Goal: Information Seeking & Learning: Check status

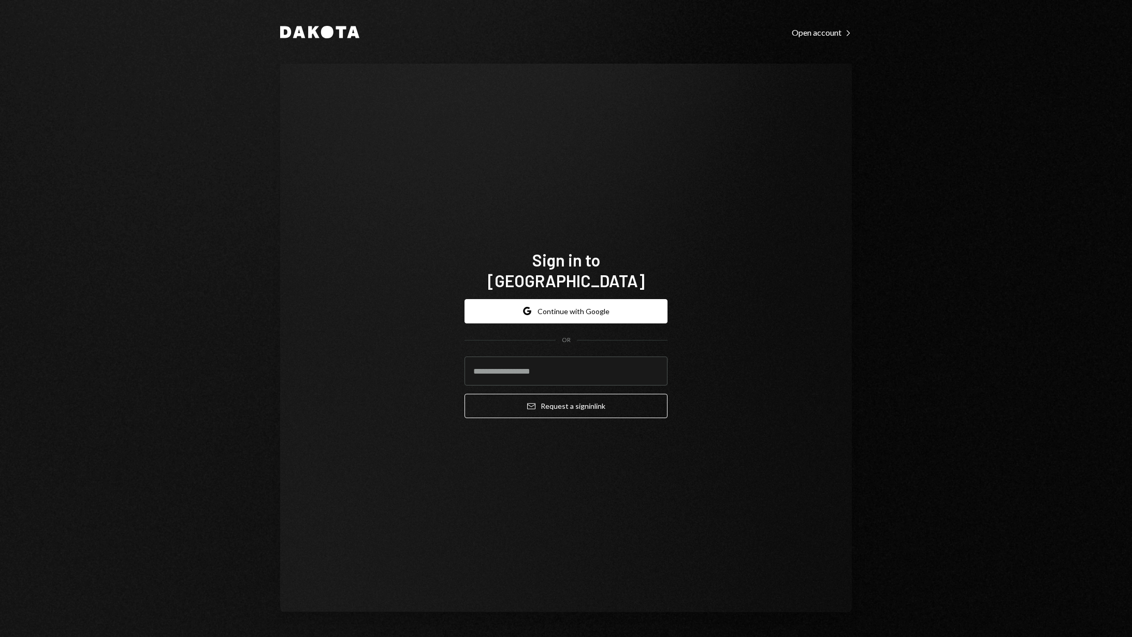
type input "**********"
click at [561, 299] on button "Google Continue with Google" at bounding box center [565, 311] width 203 height 24
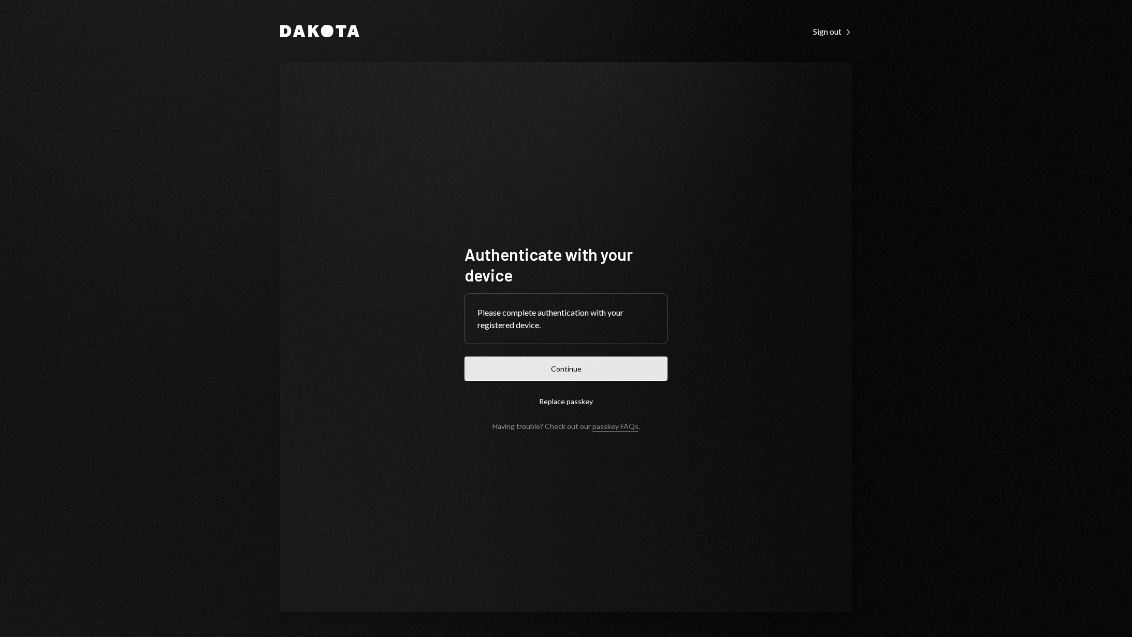
click at [582, 374] on button "Continue" at bounding box center [565, 369] width 203 height 24
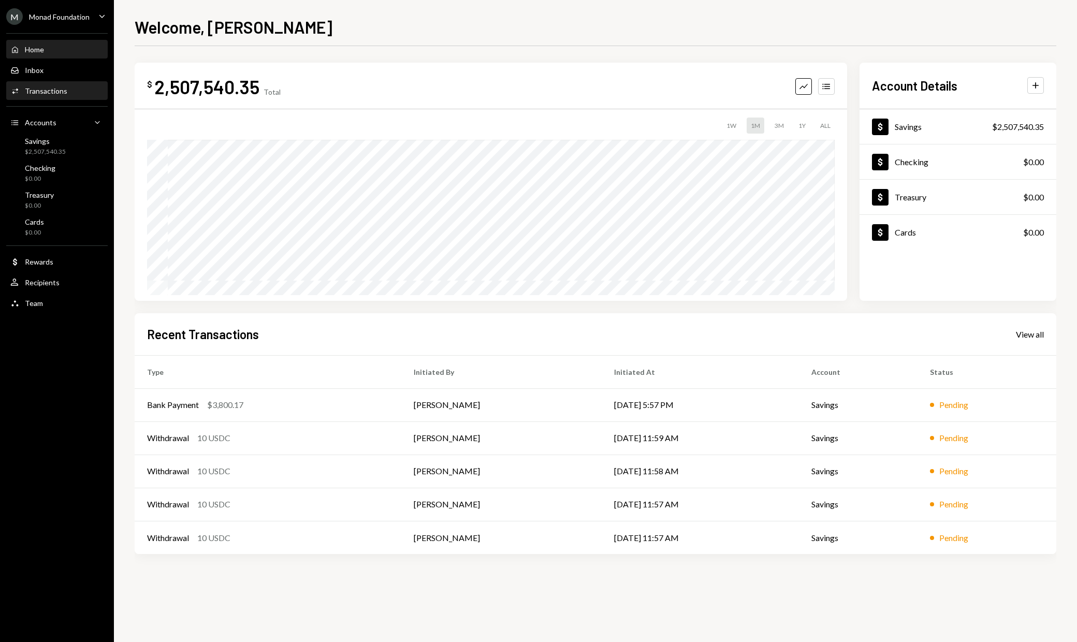
click at [67, 85] on div "Activities Transactions" at bounding box center [56, 91] width 93 height 18
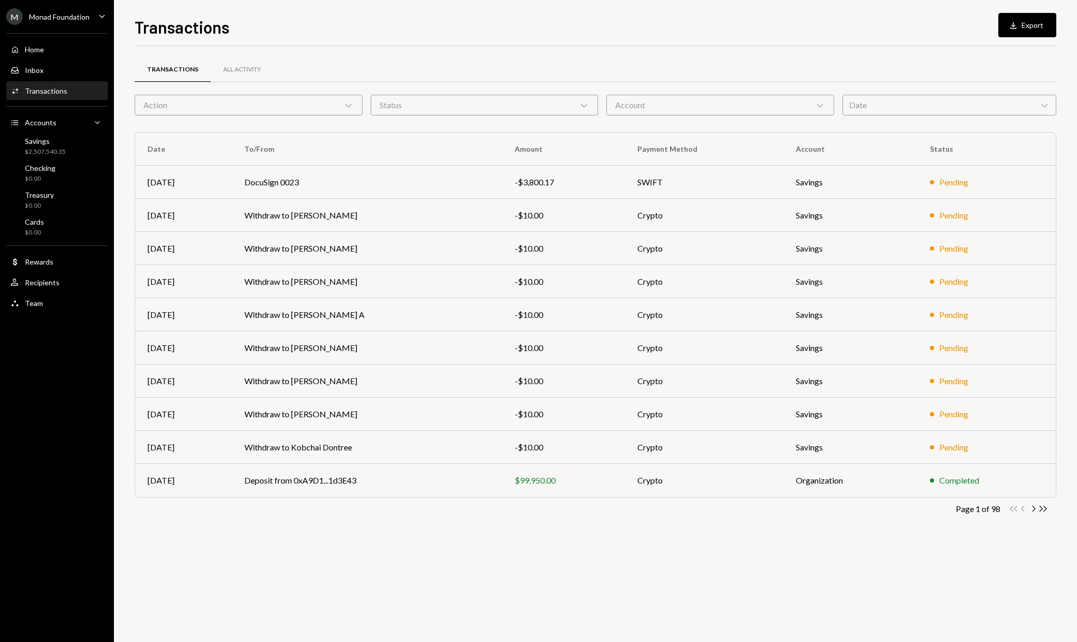
click at [550, 106] on div "Status Chevron Down" at bounding box center [485, 105] width 228 height 21
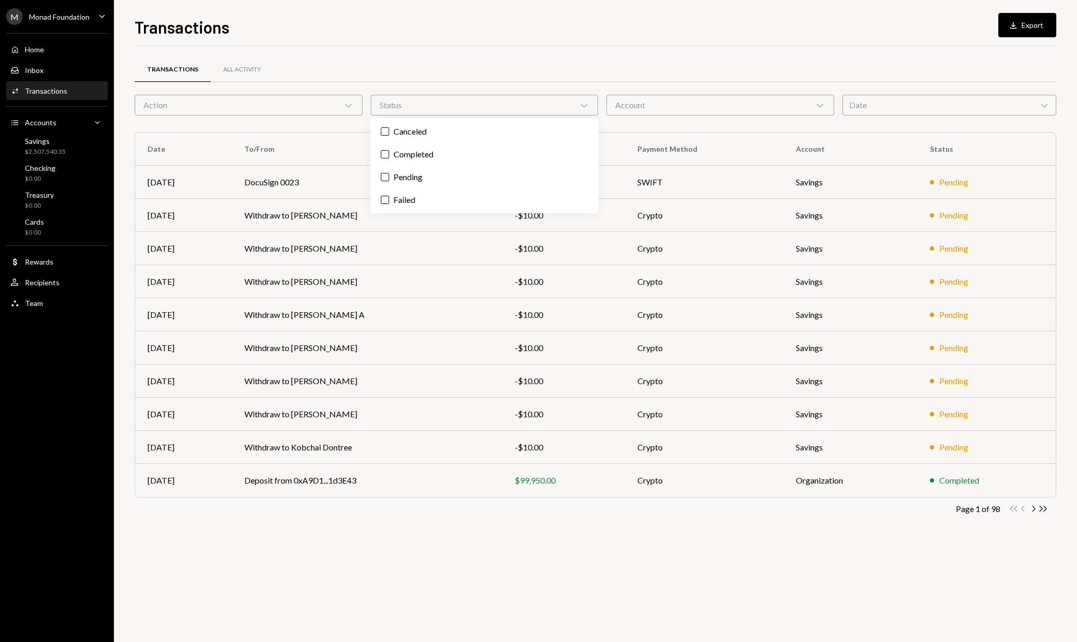
click at [563, 73] on div "Transactions All Activity" at bounding box center [596, 69] width 922 height 26
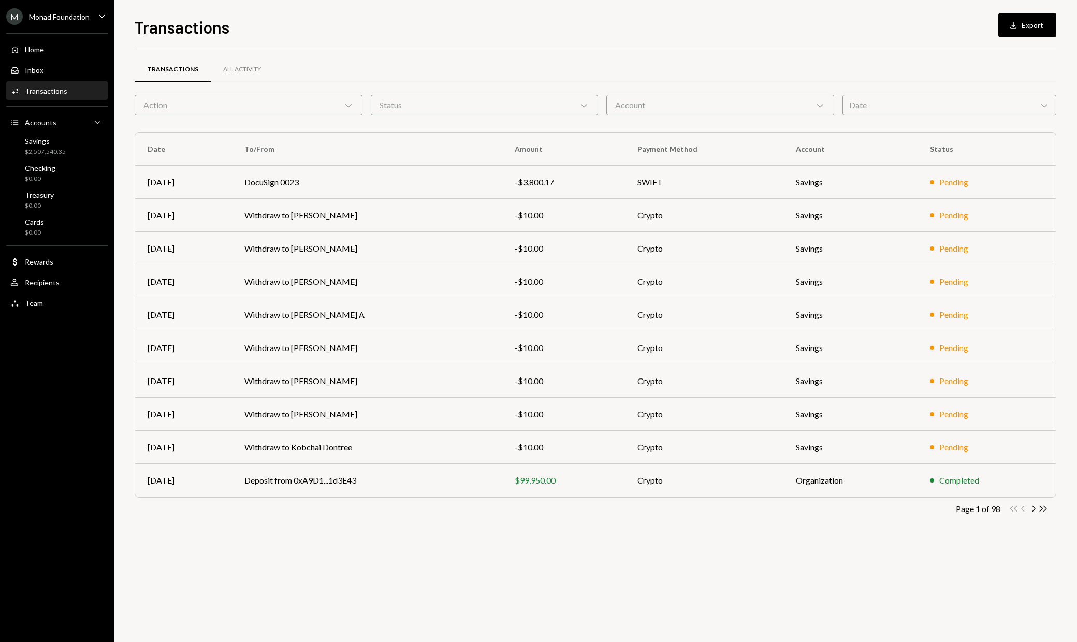
click at [747, 114] on div "Account Chevron Down" at bounding box center [720, 105] width 228 height 21
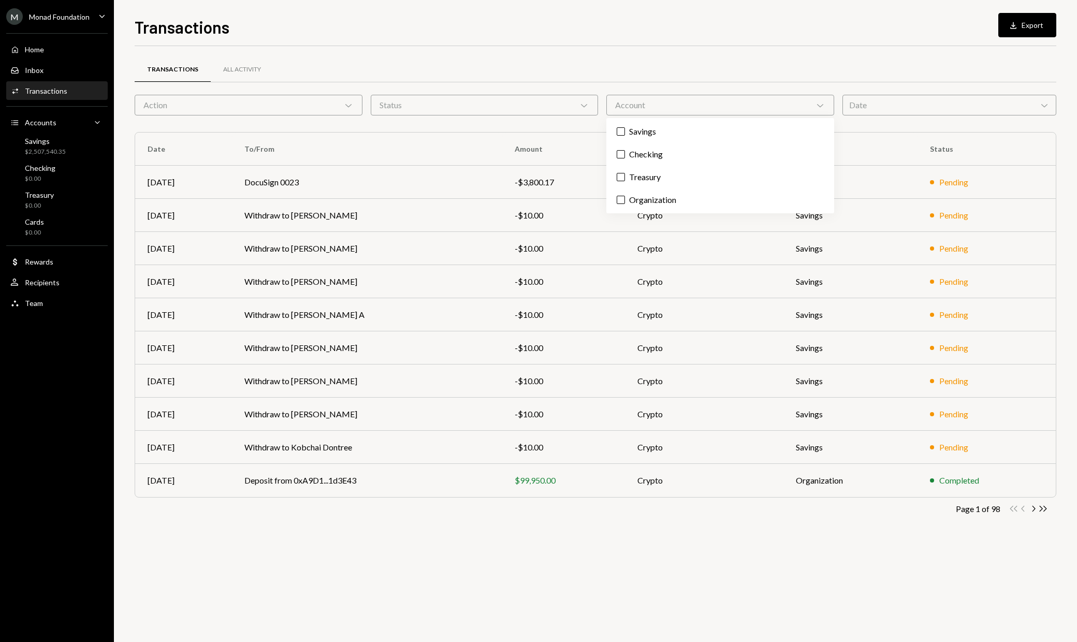
click at [920, 102] on div "Date Chevron Down" at bounding box center [949, 105] width 214 height 21
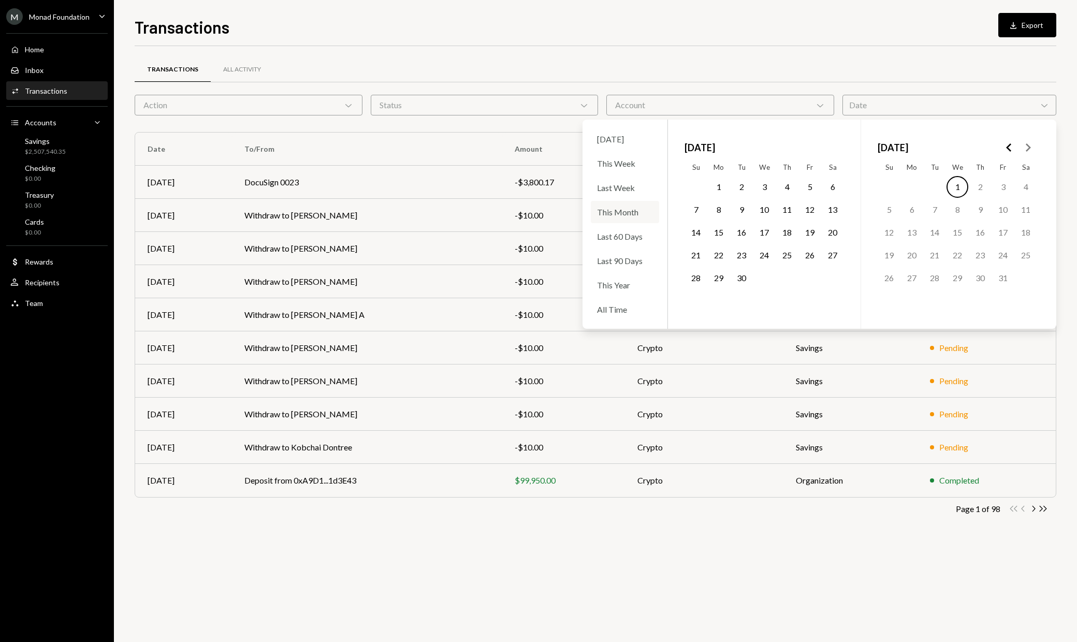
click at [649, 212] on div "This Month" at bounding box center [625, 212] width 68 height 22
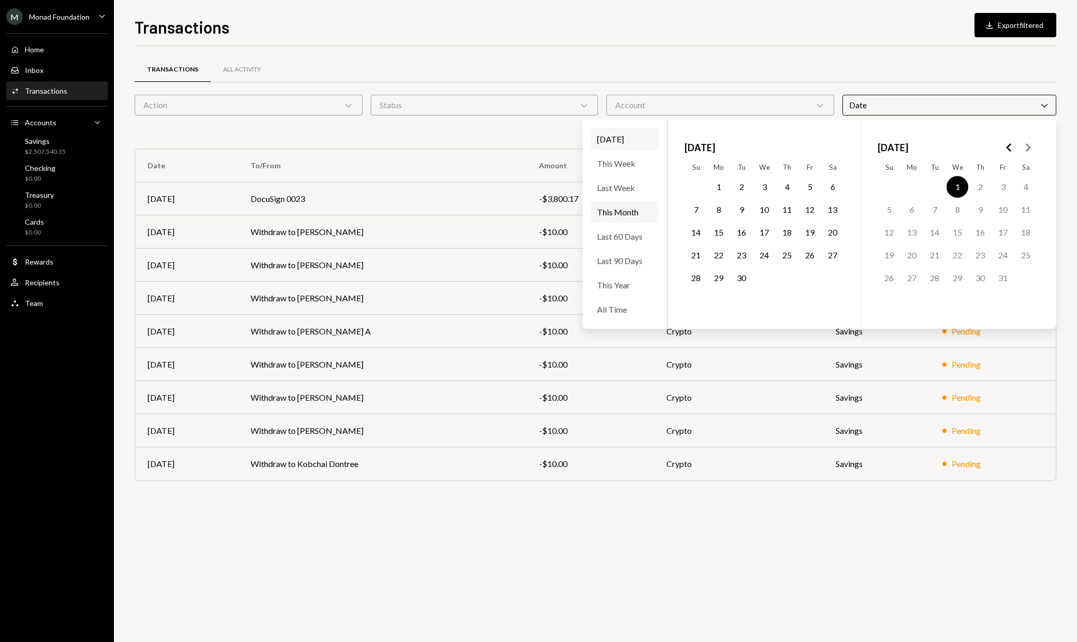
click at [718, 184] on button "1" at bounding box center [719, 187] width 22 height 22
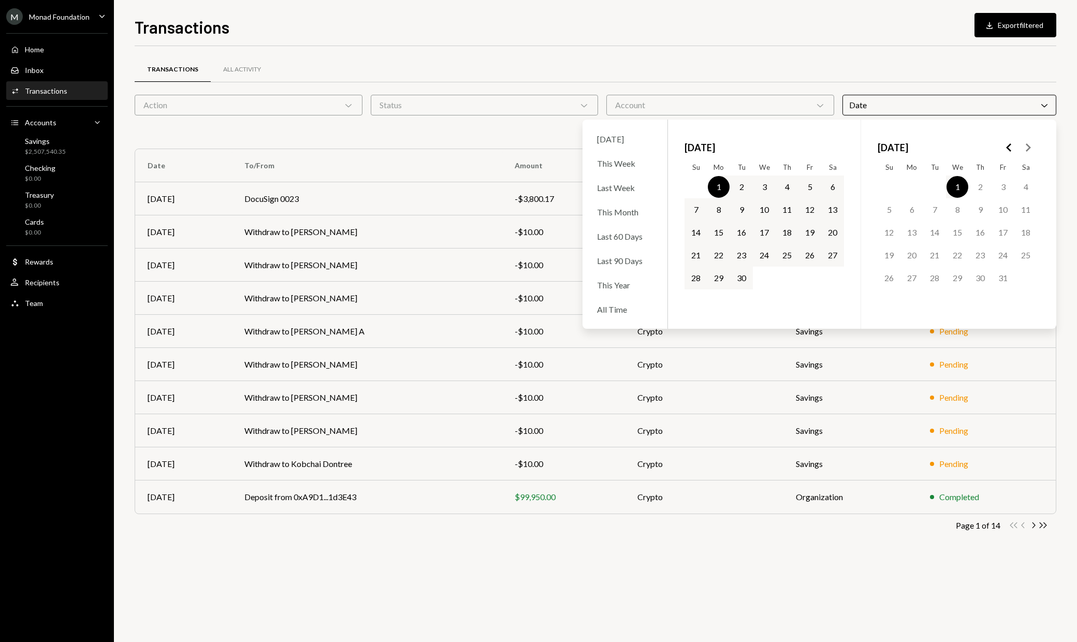
click at [745, 275] on button "30" at bounding box center [742, 278] width 22 height 22
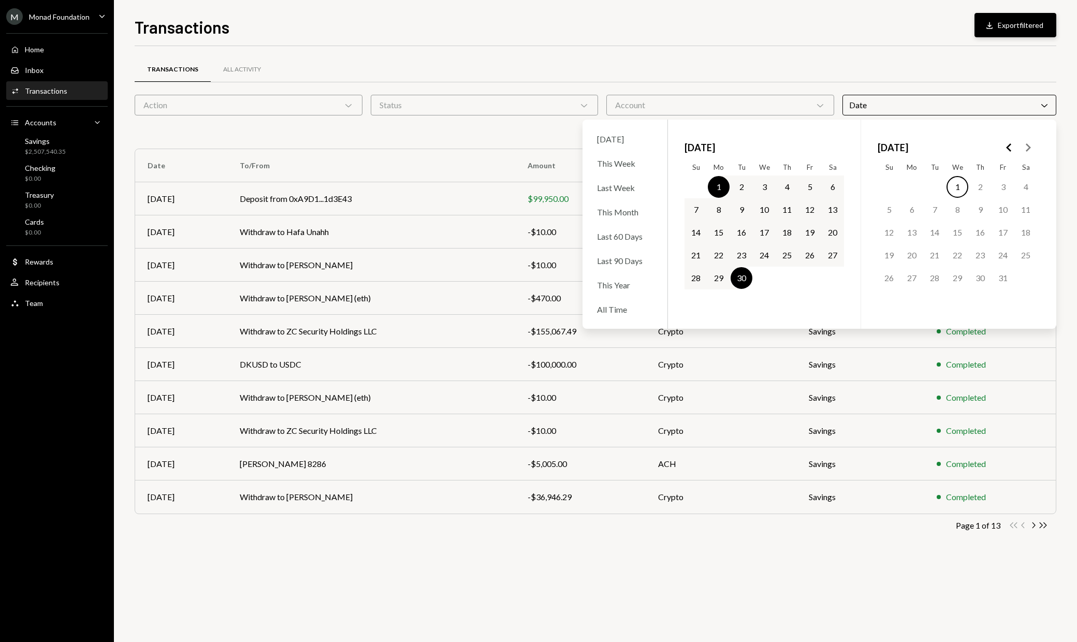
click at [1006, 27] on button "Download Export filtered" at bounding box center [1015, 25] width 82 height 24
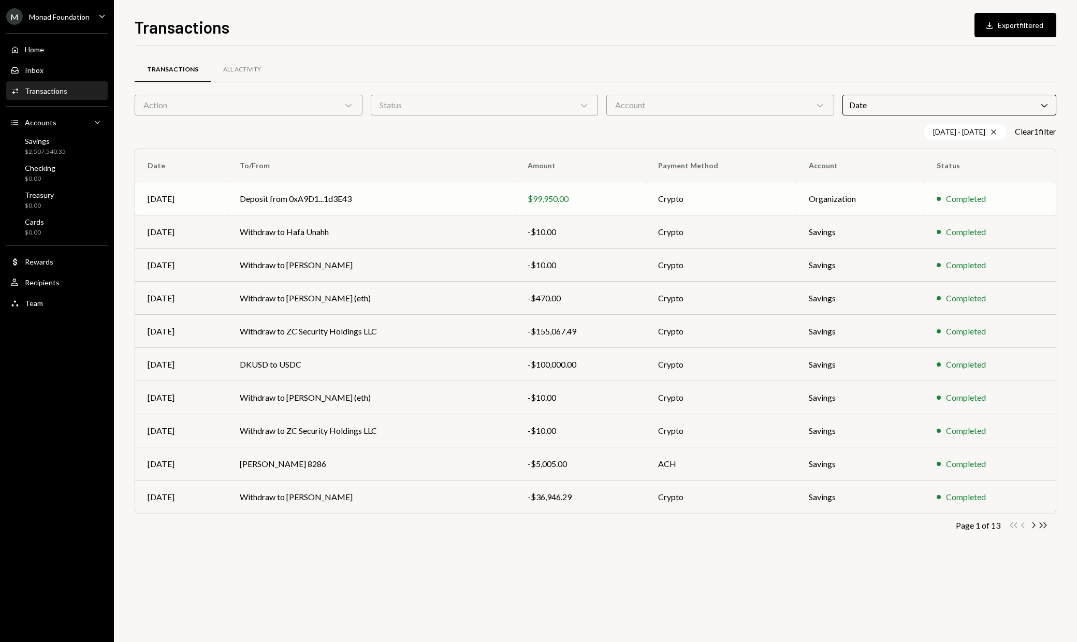
click at [569, 199] on div "$99,950.00" at bounding box center [581, 199] width 106 height 12
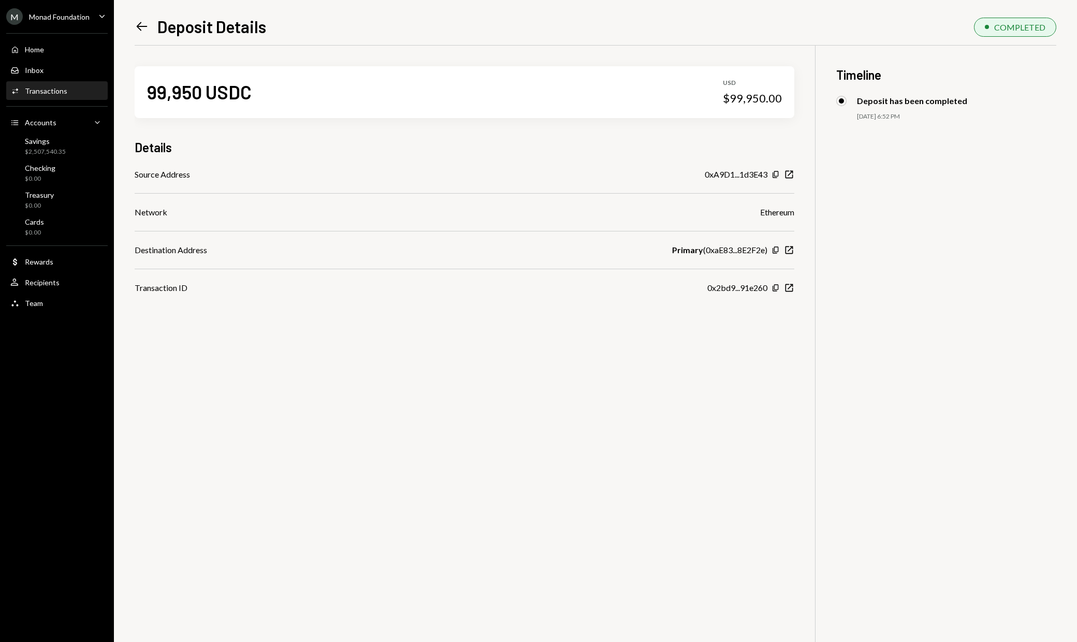
click at [142, 27] on icon "Left Arrow" at bounding box center [142, 26] width 14 height 14
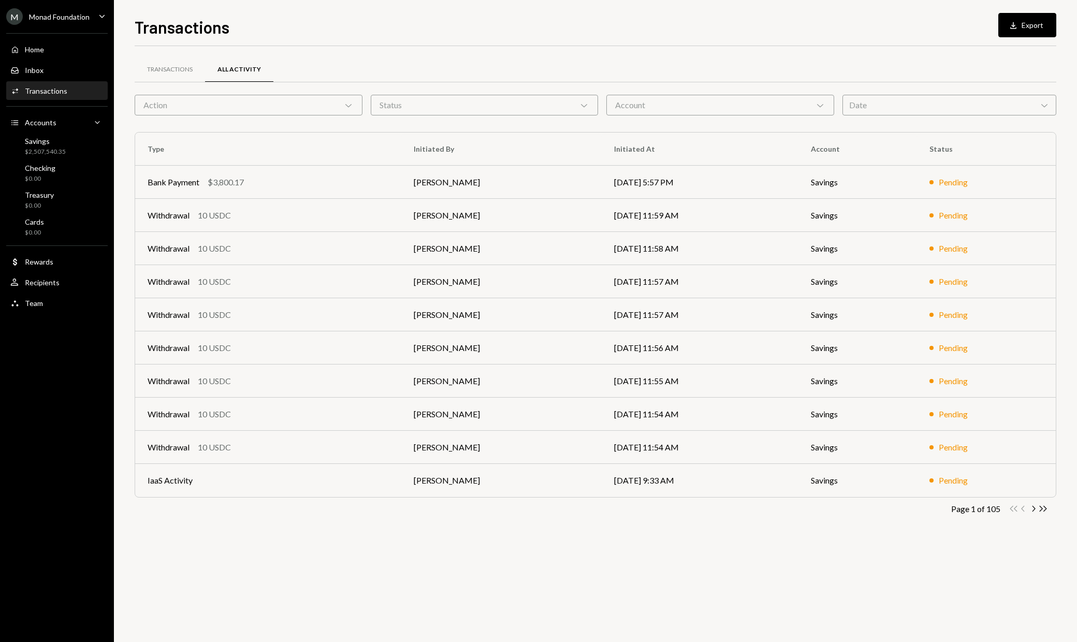
click at [59, 94] on div "Transactions" at bounding box center [46, 90] width 42 height 9
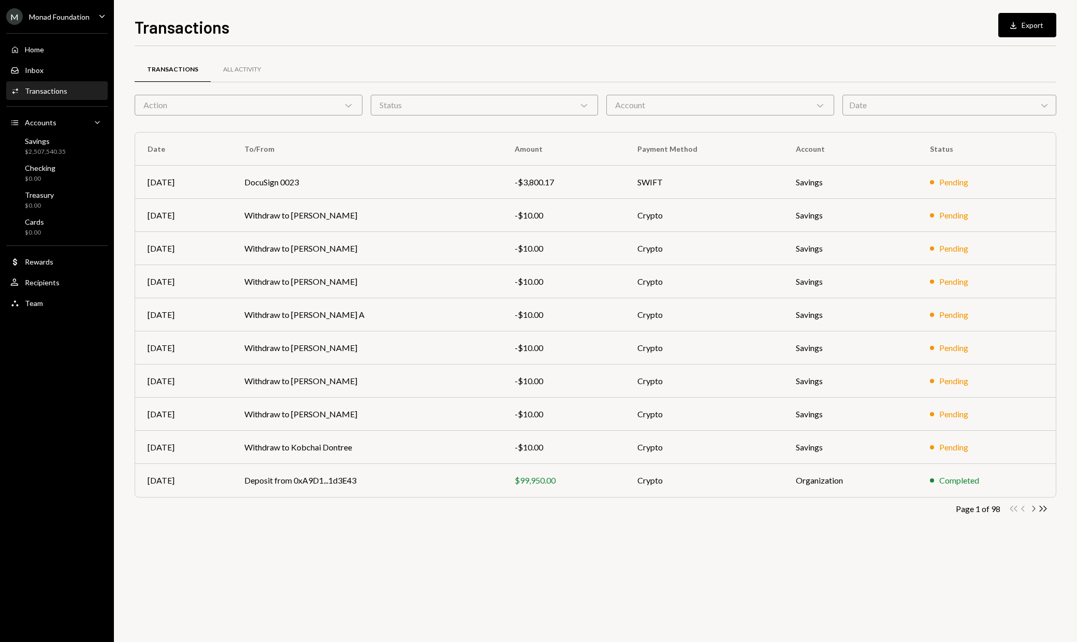
click at [1034, 508] on icon "Chevron Right" at bounding box center [1033, 509] width 10 height 10
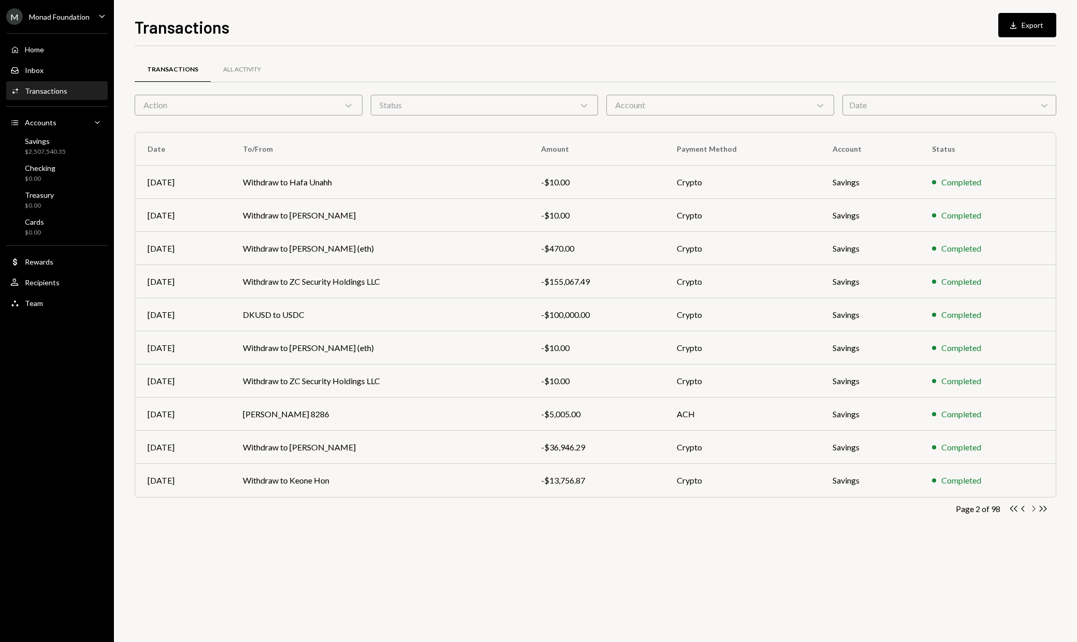
click at [1034, 508] on icon "Chevron Right" at bounding box center [1033, 509] width 10 height 10
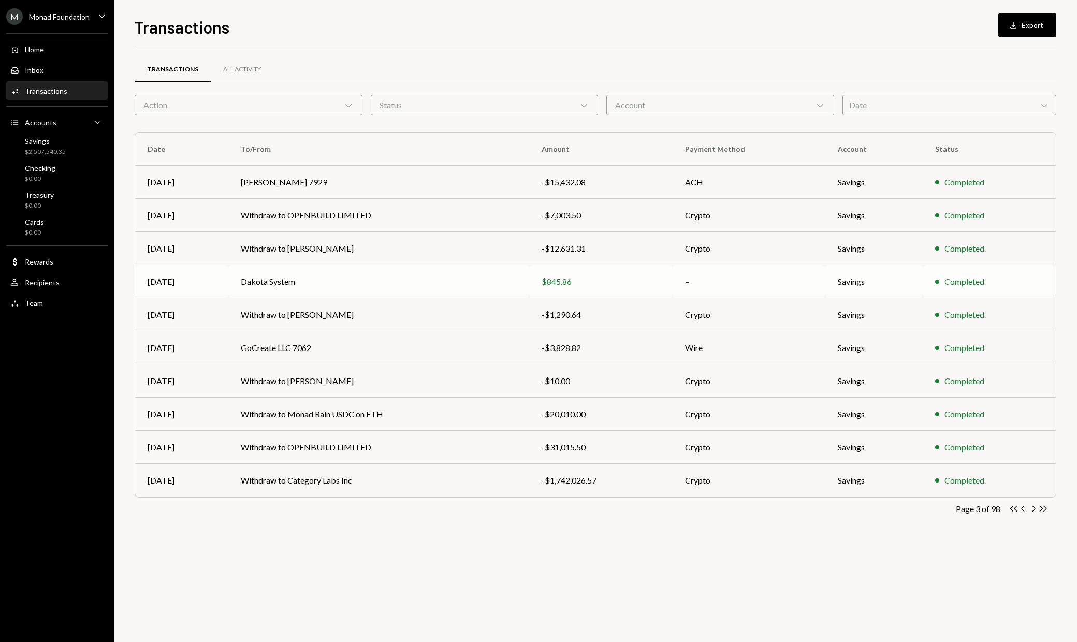
click at [689, 278] on td "–" at bounding box center [749, 281] width 153 height 33
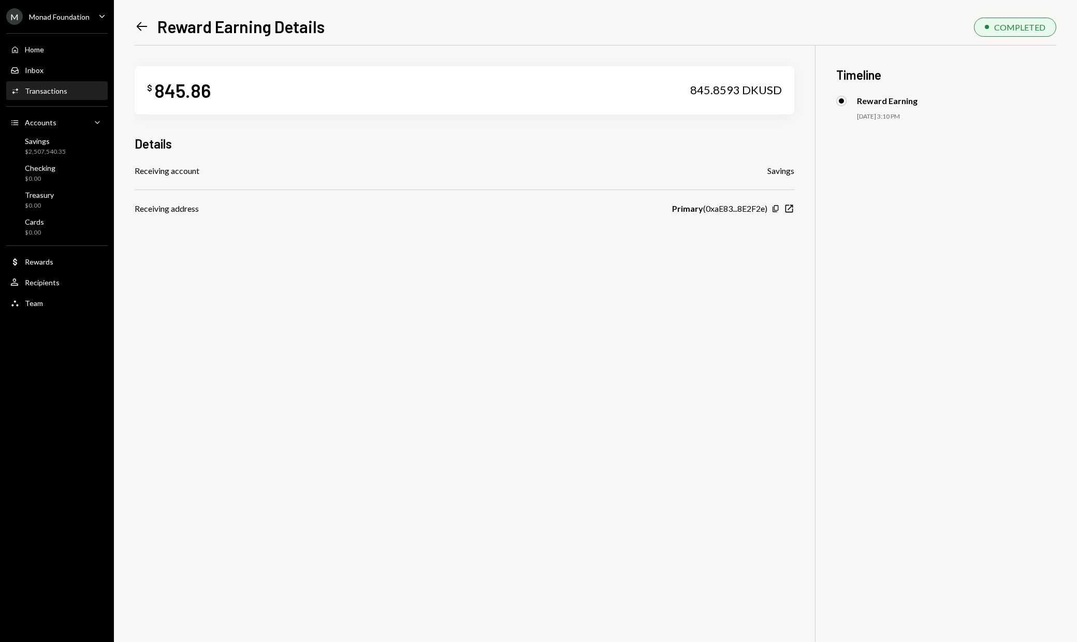
click at [138, 23] on icon "Left Arrow" at bounding box center [142, 26] width 14 height 14
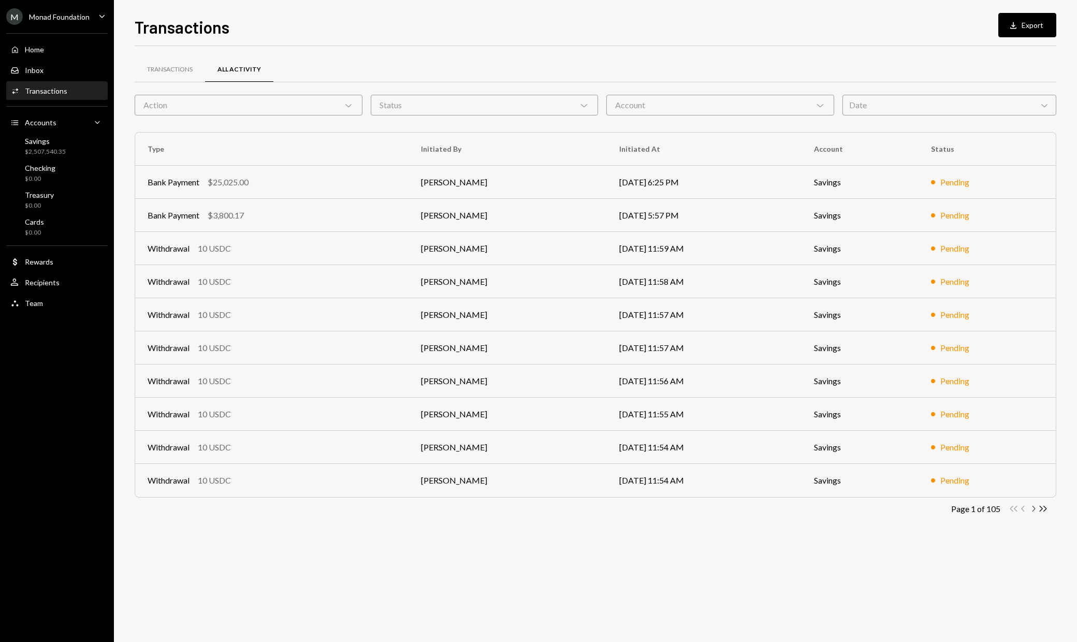
click at [1035, 508] on icon "button" at bounding box center [1033, 509] width 3 height 6
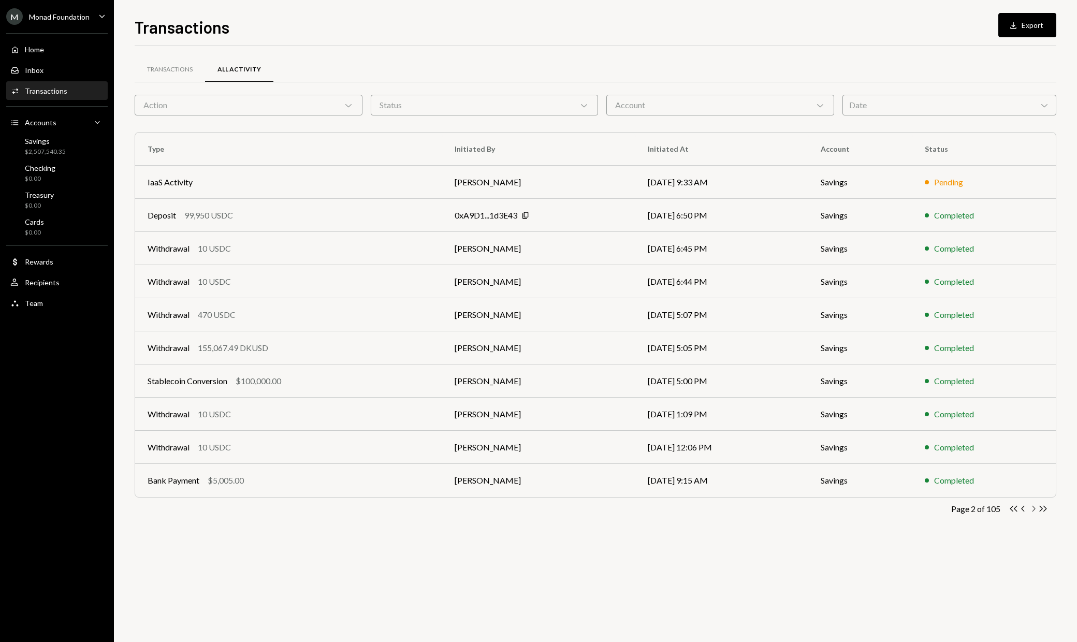
click at [1032, 506] on icon "Chevron Right" at bounding box center [1033, 509] width 10 height 10
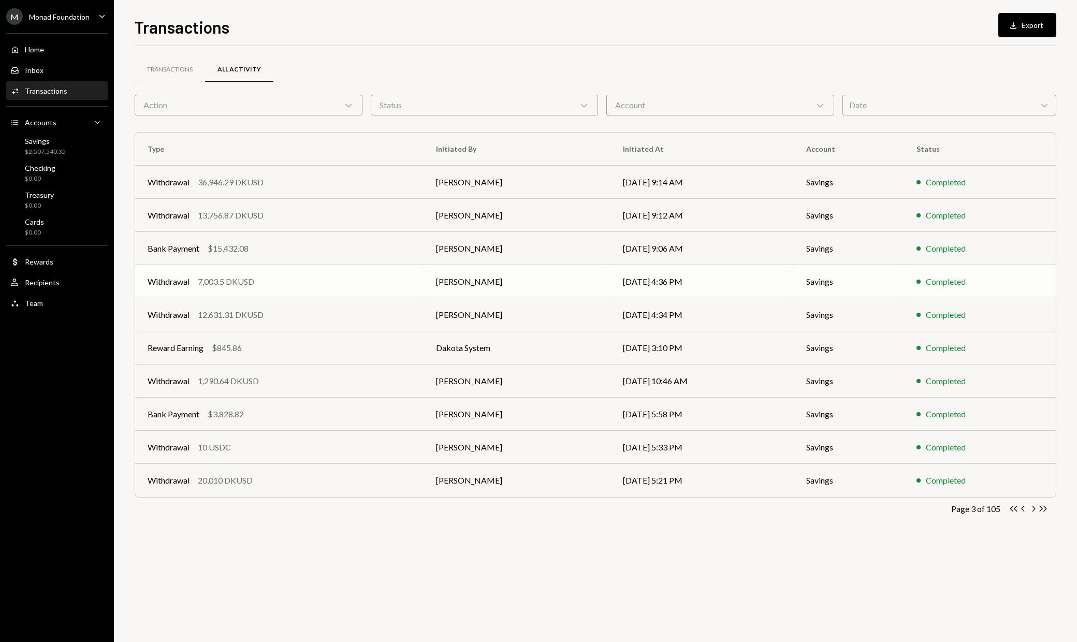
click at [530, 285] on td "[PERSON_NAME]" at bounding box center [517, 281] width 187 height 33
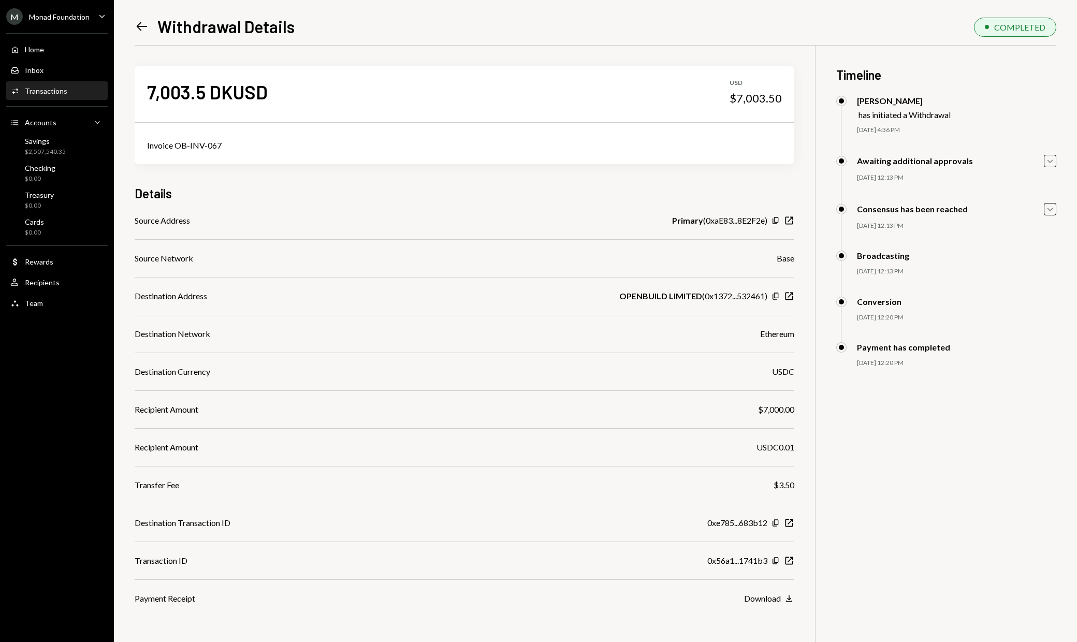
click at [145, 26] on icon at bounding box center [142, 26] width 11 height 9
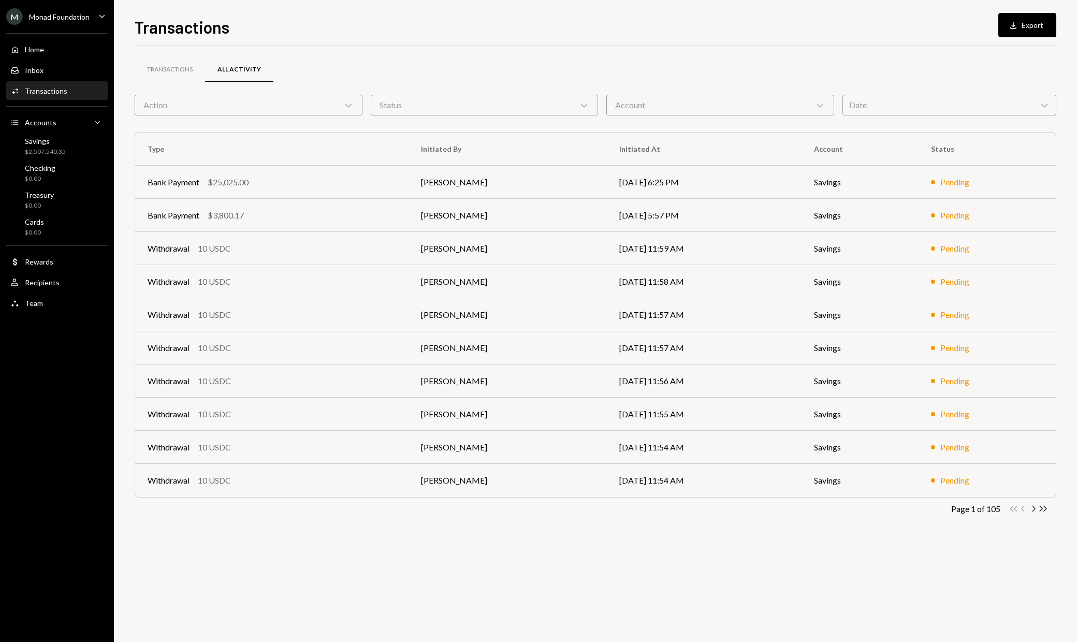
click at [1018, 574] on div "Transactions All Activity Action Chevron Down Status Chevron Down Account Chevr…" at bounding box center [596, 344] width 922 height 596
click at [1032, 508] on icon "Chevron Right" at bounding box center [1033, 509] width 10 height 10
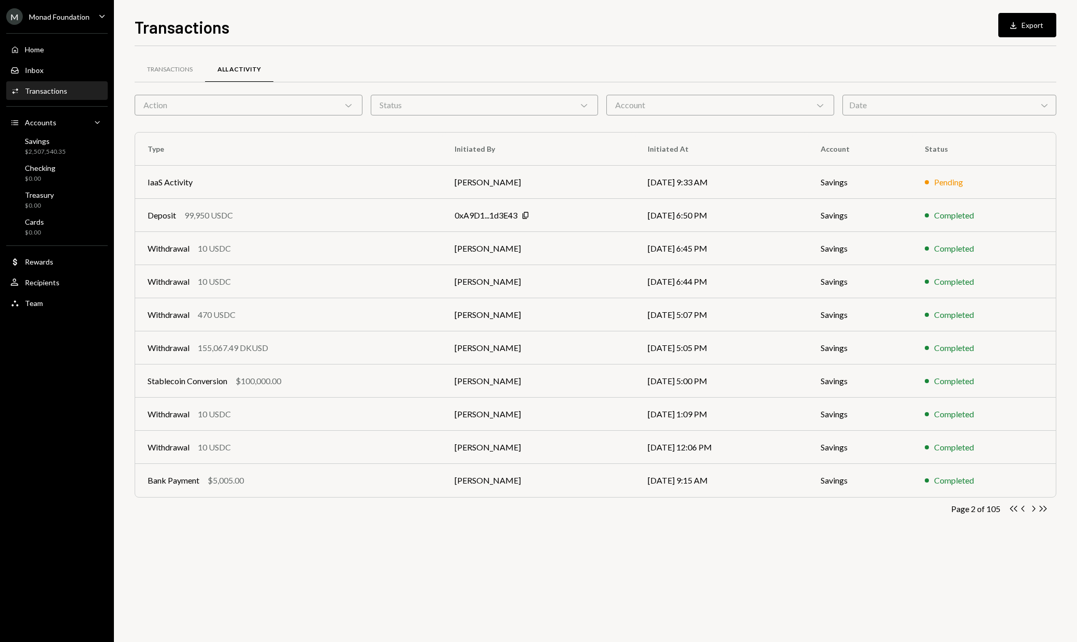
click at [1032, 508] on icon "Chevron Right" at bounding box center [1033, 509] width 10 height 10
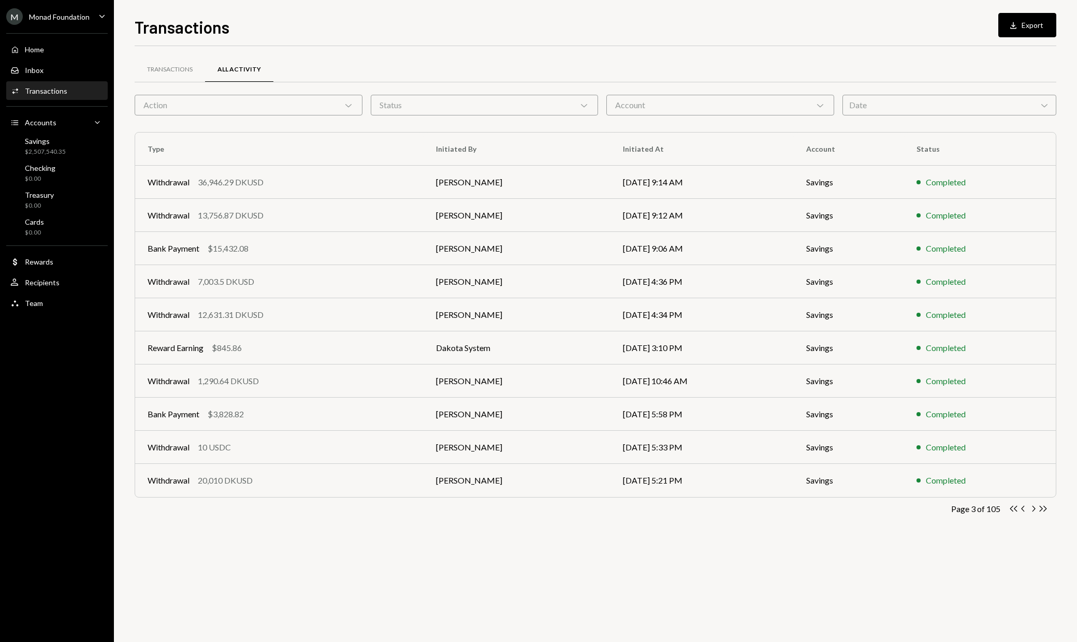
click at [1032, 508] on icon "Chevron Right" at bounding box center [1033, 509] width 10 height 10
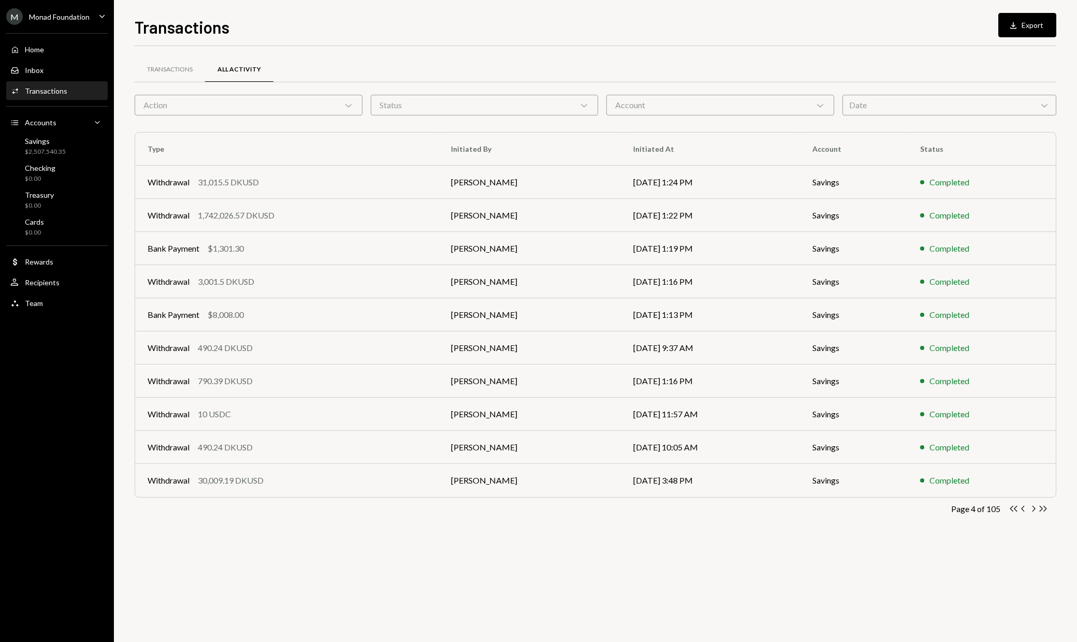
click at [1032, 508] on icon "Chevron Right" at bounding box center [1033, 509] width 10 height 10
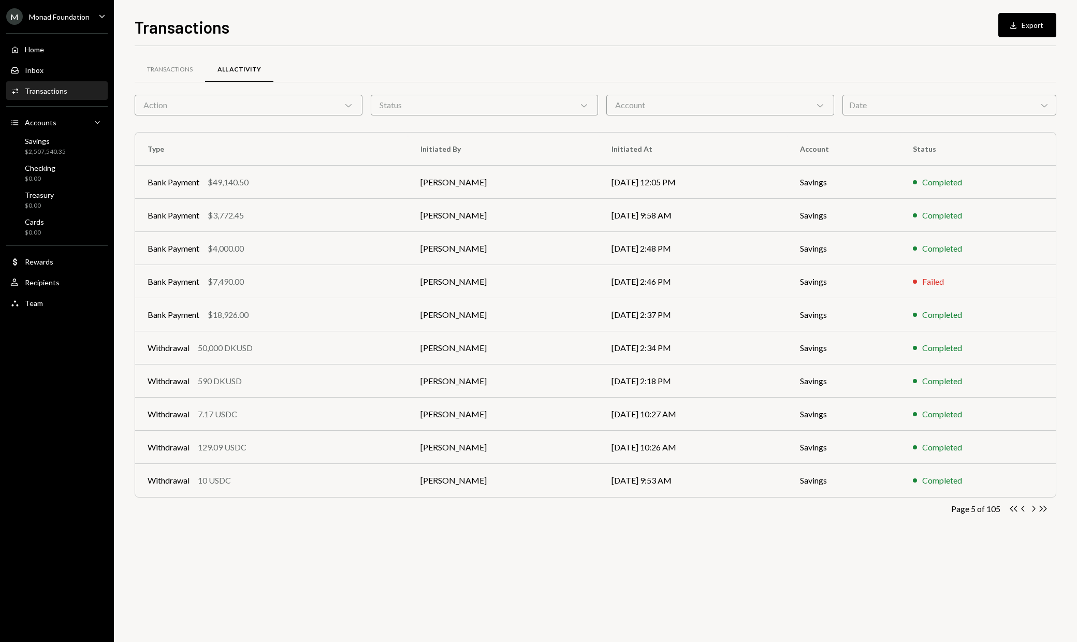
click at [1032, 508] on icon "Chevron Right" at bounding box center [1033, 509] width 10 height 10
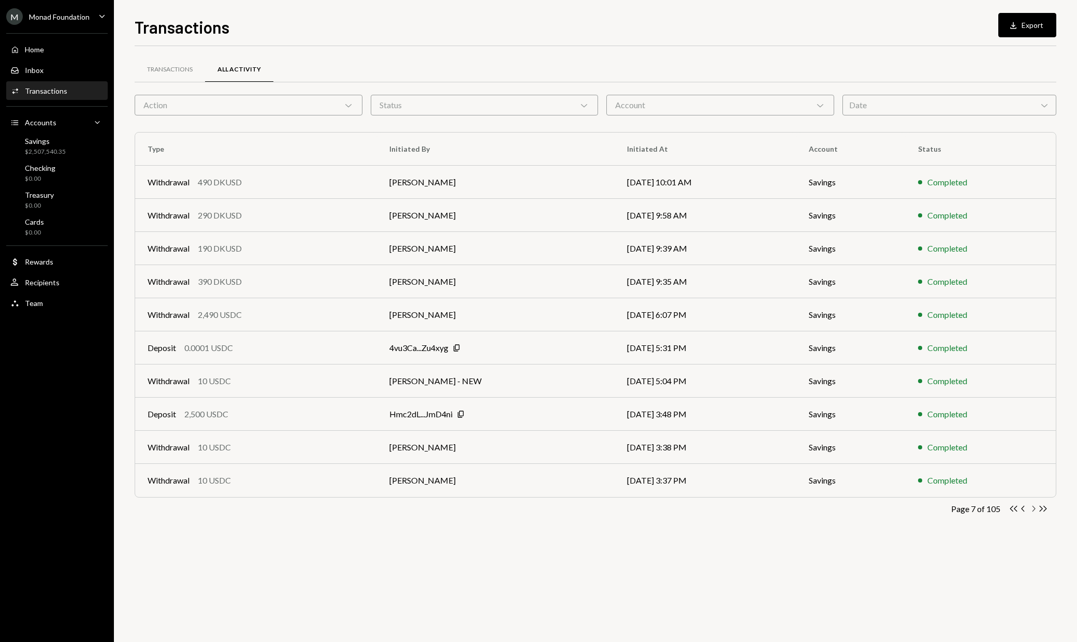
click at [1032, 510] on icon "Chevron Right" at bounding box center [1033, 509] width 10 height 10
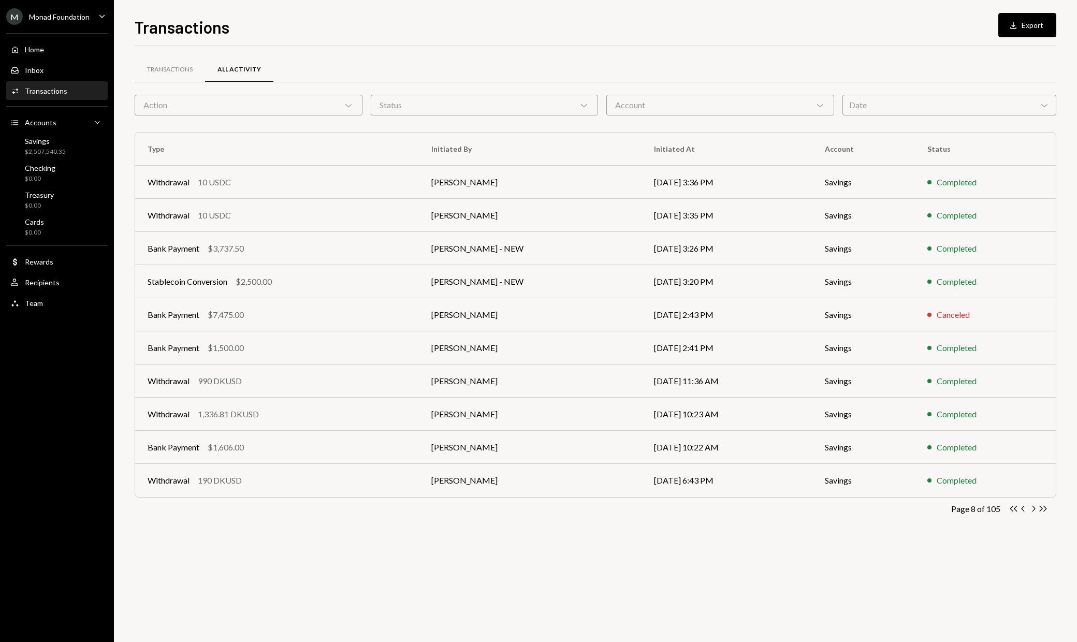
click at [1032, 510] on icon "Chevron Right" at bounding box center [1033, 509] width 10 height 10
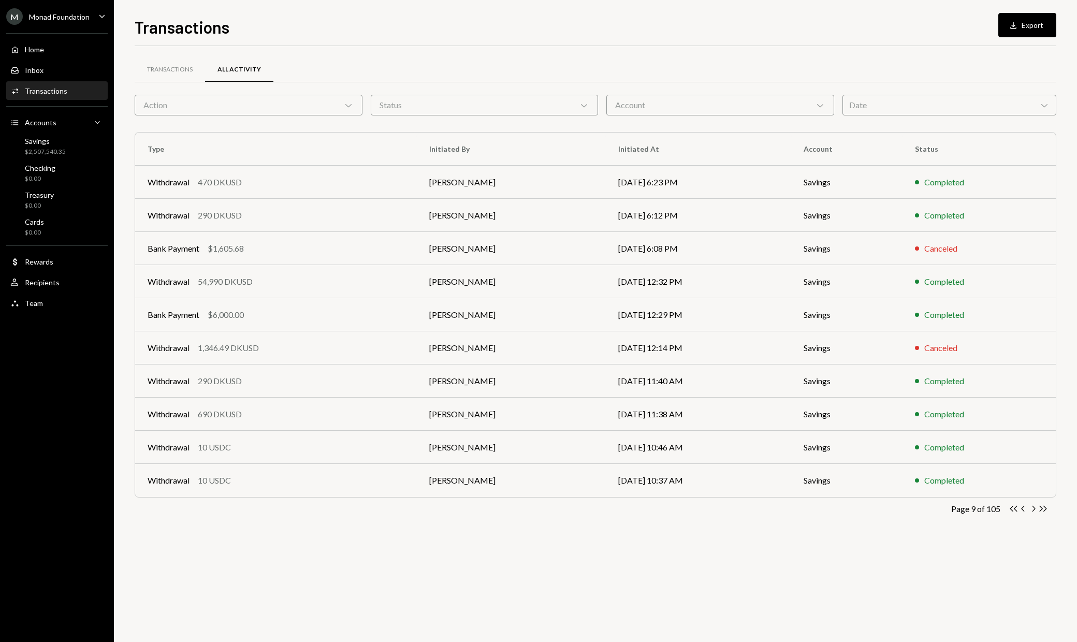
click at [1032, 510] on icon "Chevron Right" at bounding box center [1033, 509] width 10 height 10
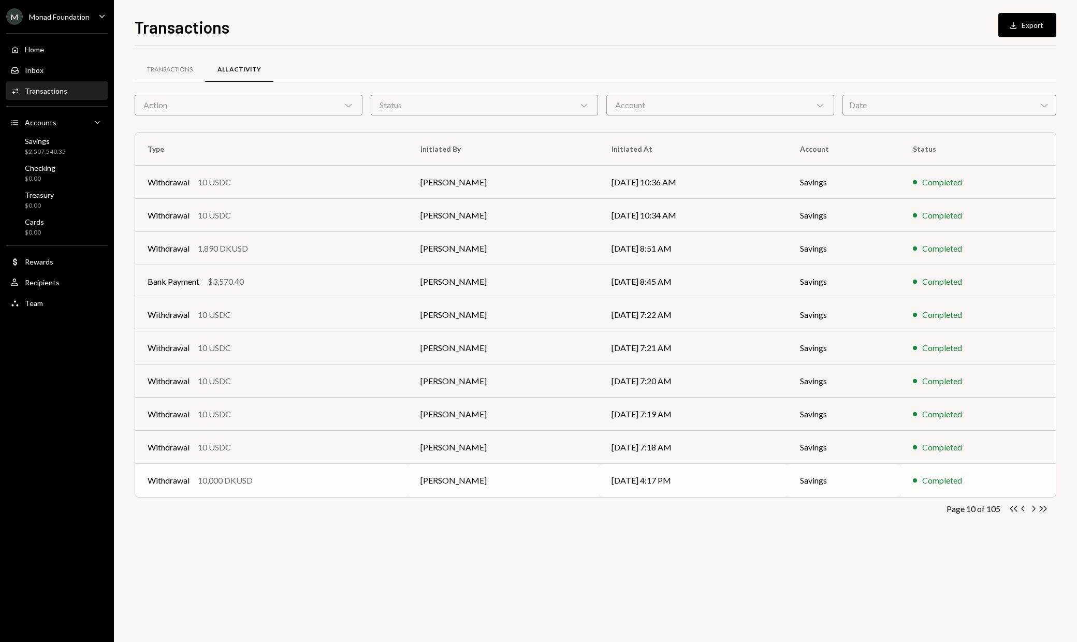
click at [726, 476] on td "[DATE] 4:17 PM" at bounding box center [693, 480] width 188 height 33
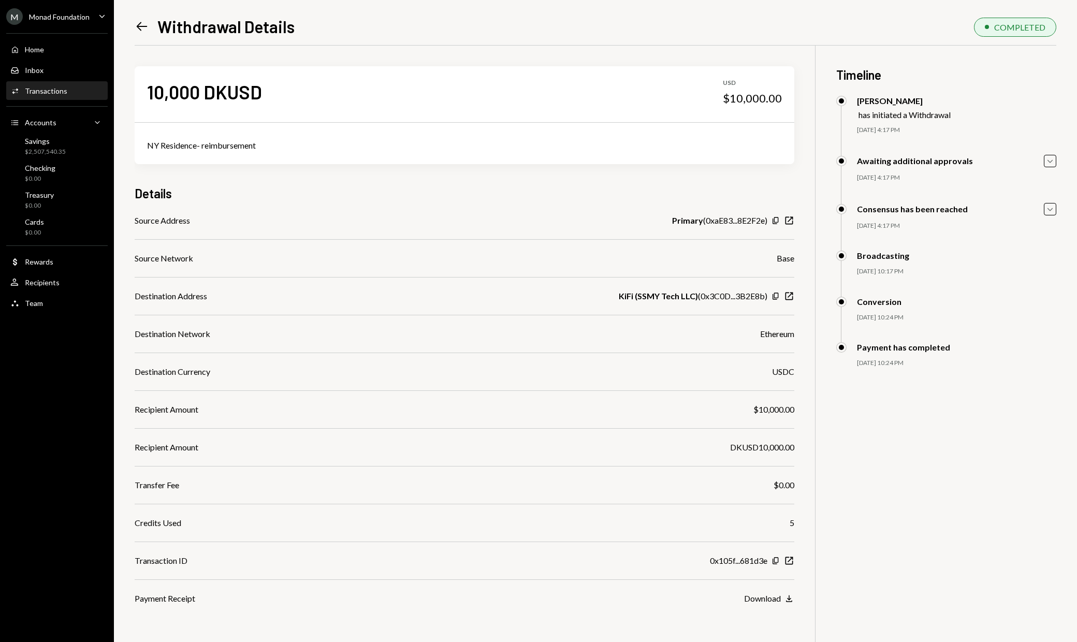
click at [144, 29] on icon "Left Arrow" at bounding box center [142, 26] width 14 height 14
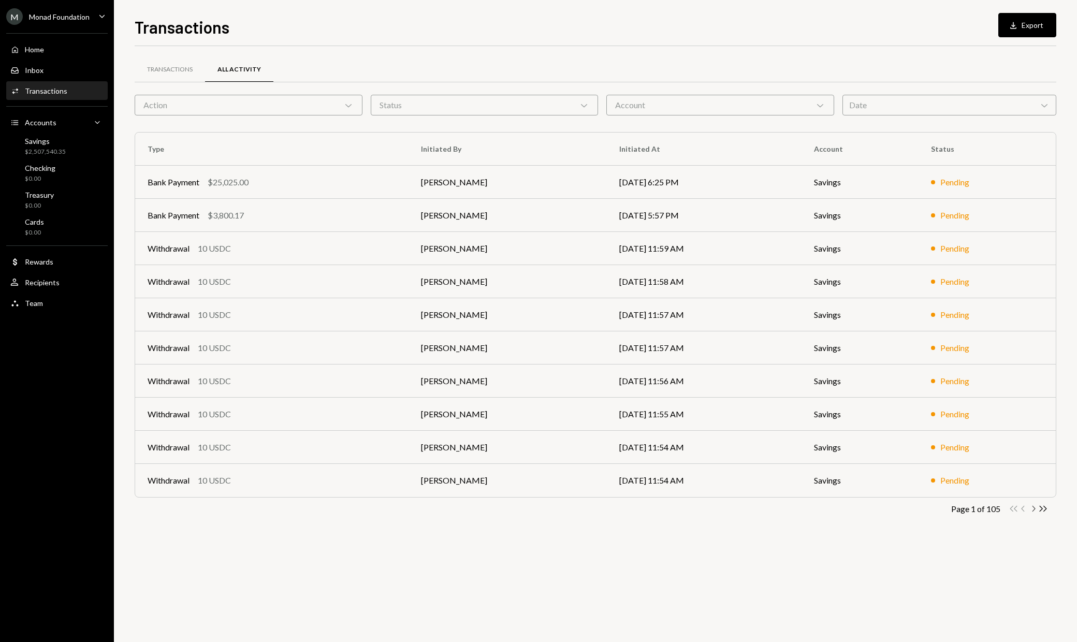
click at [1032, 509] on icon "Chevron Right" at bounding box center [1033, 509] width 10 height 10
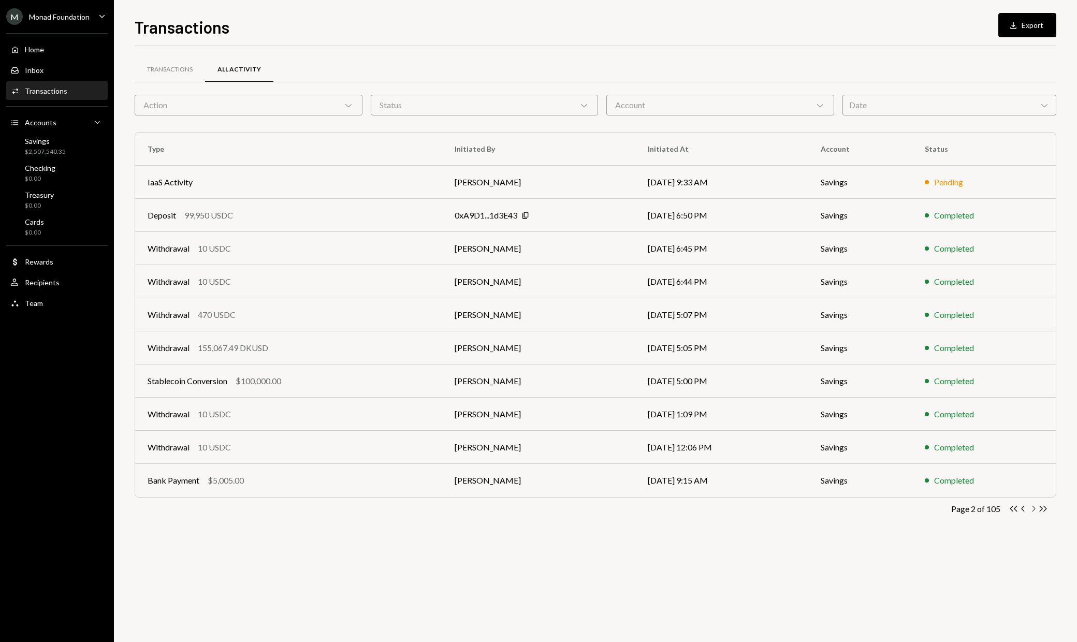
click at [1032, 508] on icon "Chevron Right" at bounding box center [1033, 509] width 10 height 10
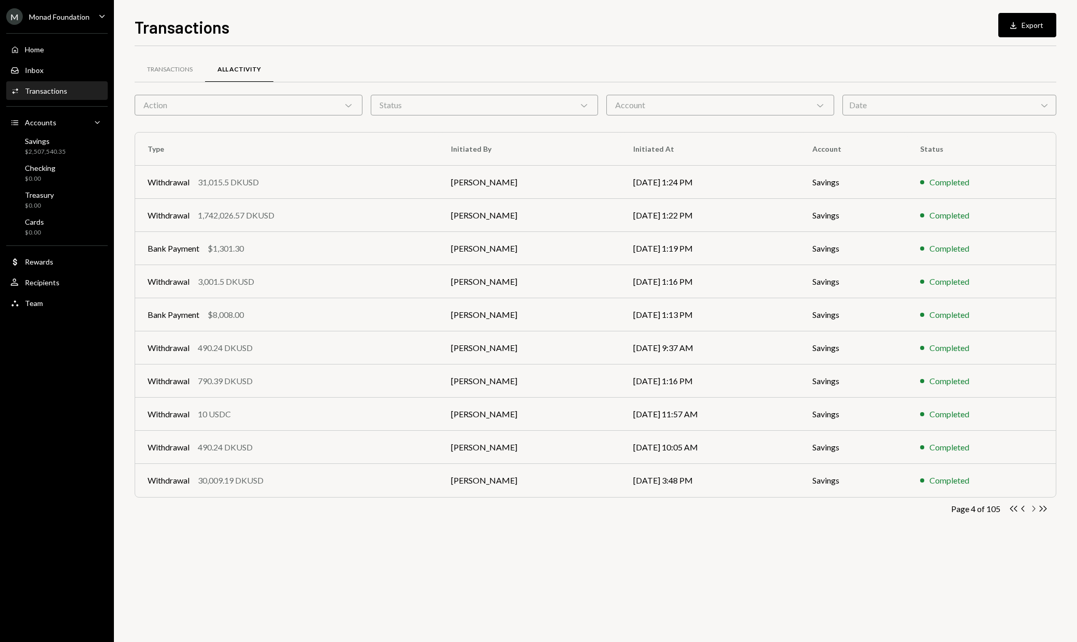
click at [1032, 508] on icon "Chevron Right" at bounding box center [1033, 509] width 10 height 10
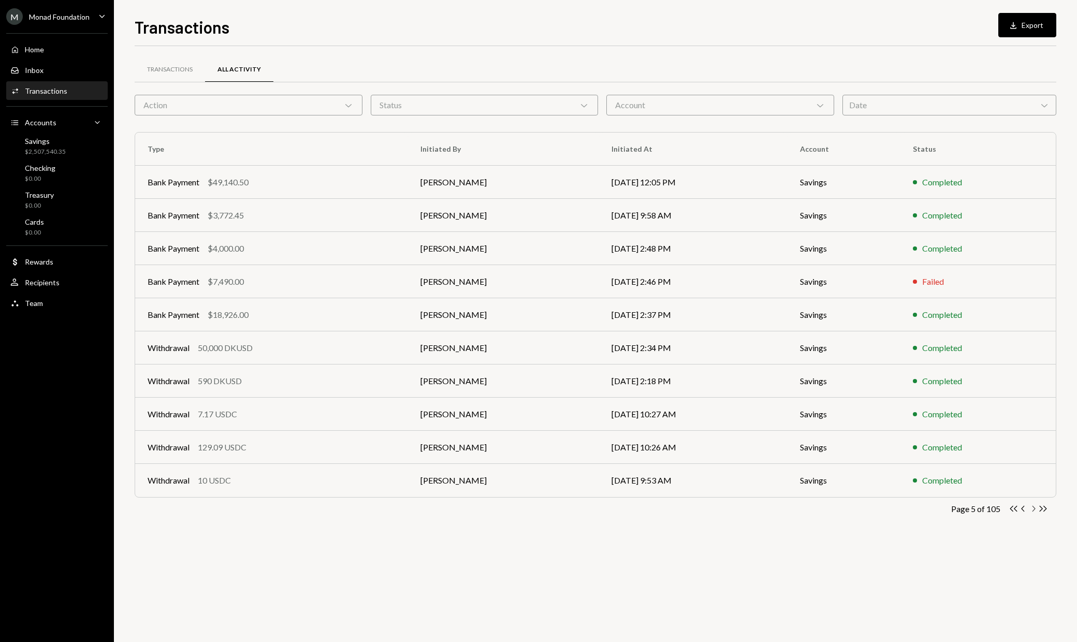
click at [1032, 508] on icon "Chevron Right" at bounding box center [1033, 509] width 10 height 10
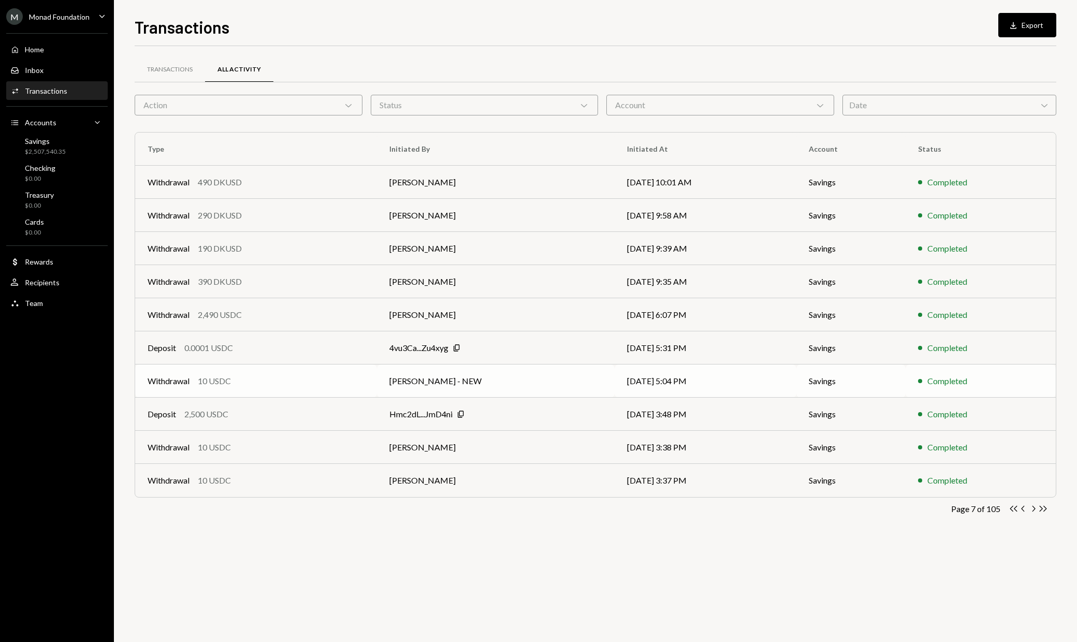
click at [487, 376] on td "[PERSON_NAME] - NEW" at bounding box center [496, 381] width 238 height 33
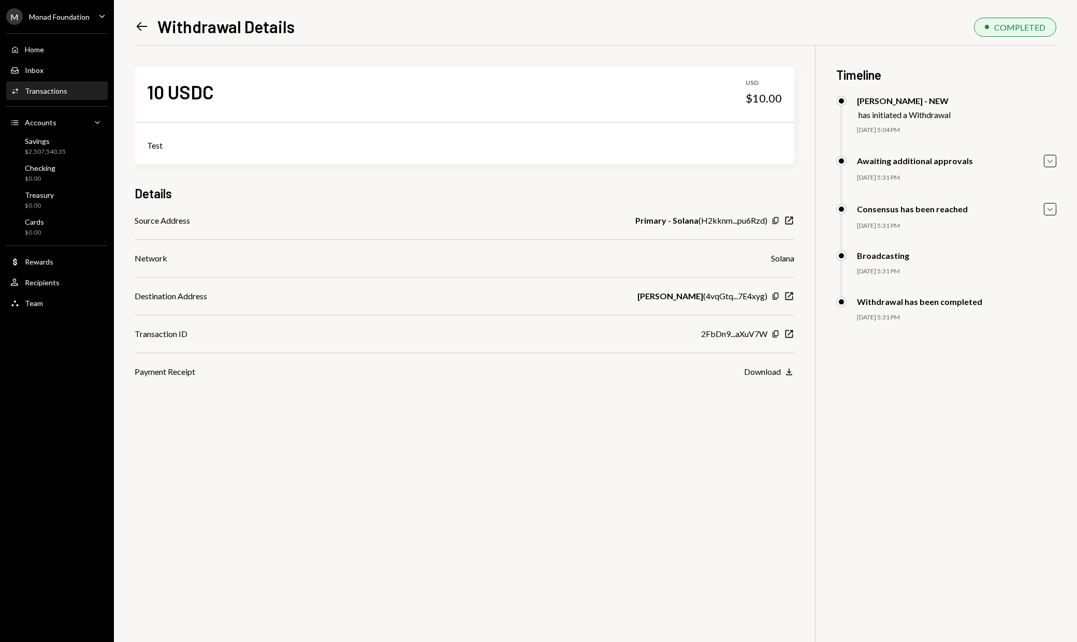
click at [137, 26] on icon at bounding box center [142, 26] width 11 height 9
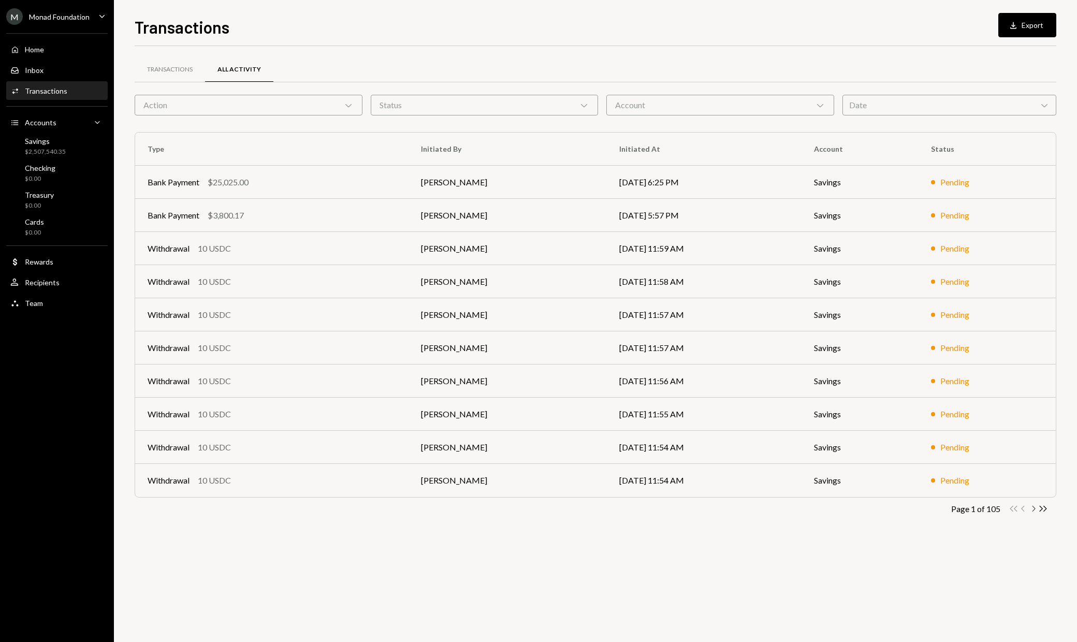
click at [1035, 510] on icon "Chevron Right" at bounding box center [1033, 509] width 10 height 10
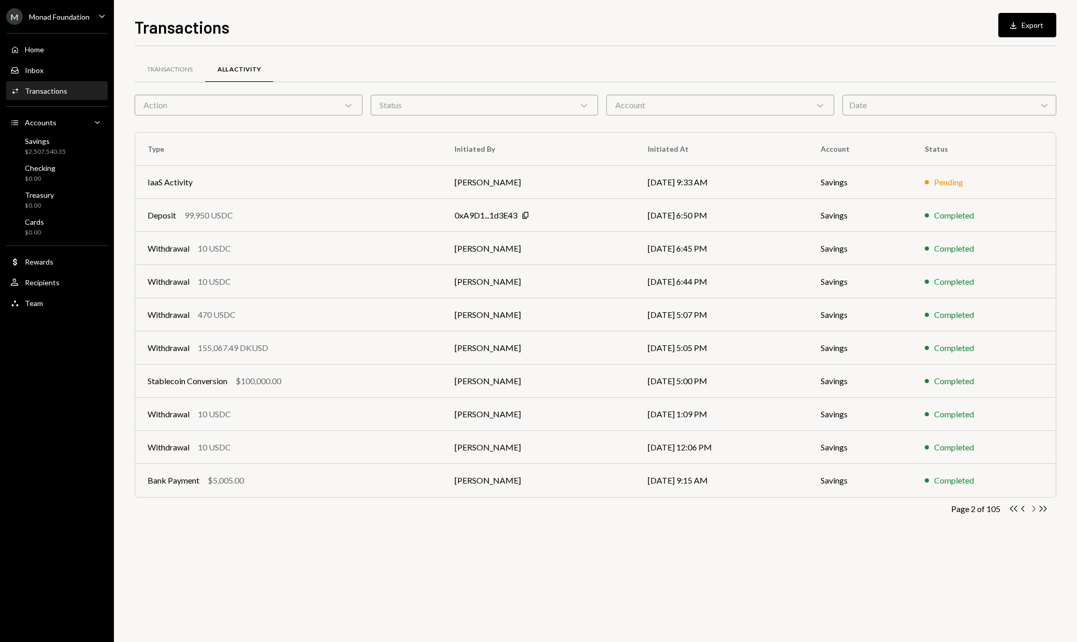
click at [1034, 509] on icon "button" at bounding box center [1033, 509] width 3 height 6
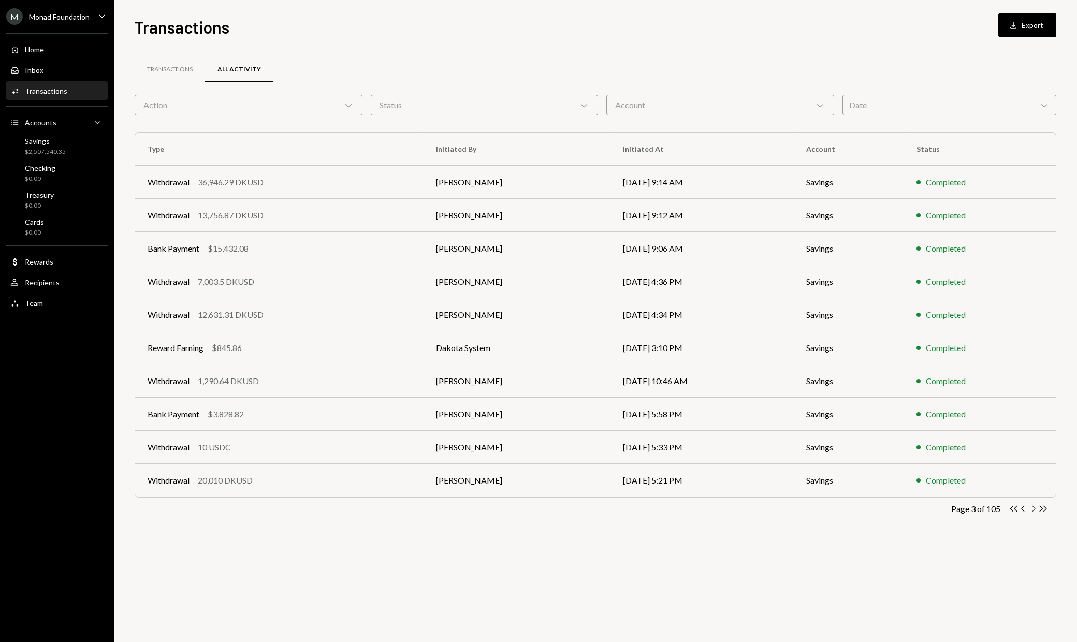
click at [1034, 509] on icon "Chevron Right" at bounding box center [1033, 509] width 10 height 10
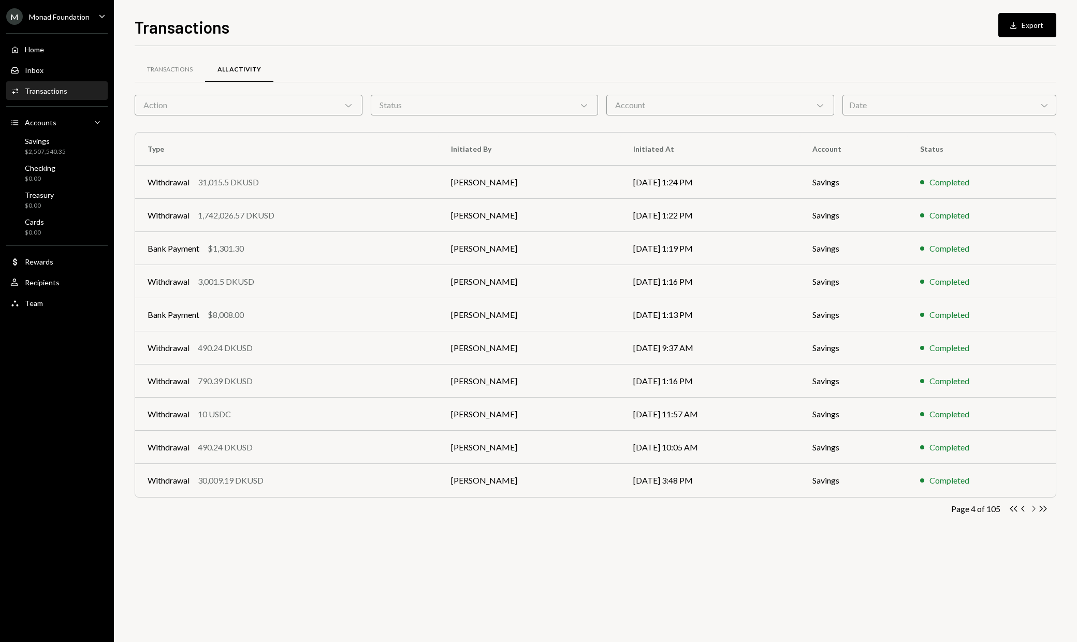
click at [1034, 509] on icon "Chevron Right" at bounding box center [1033, 509] width 10 height 10
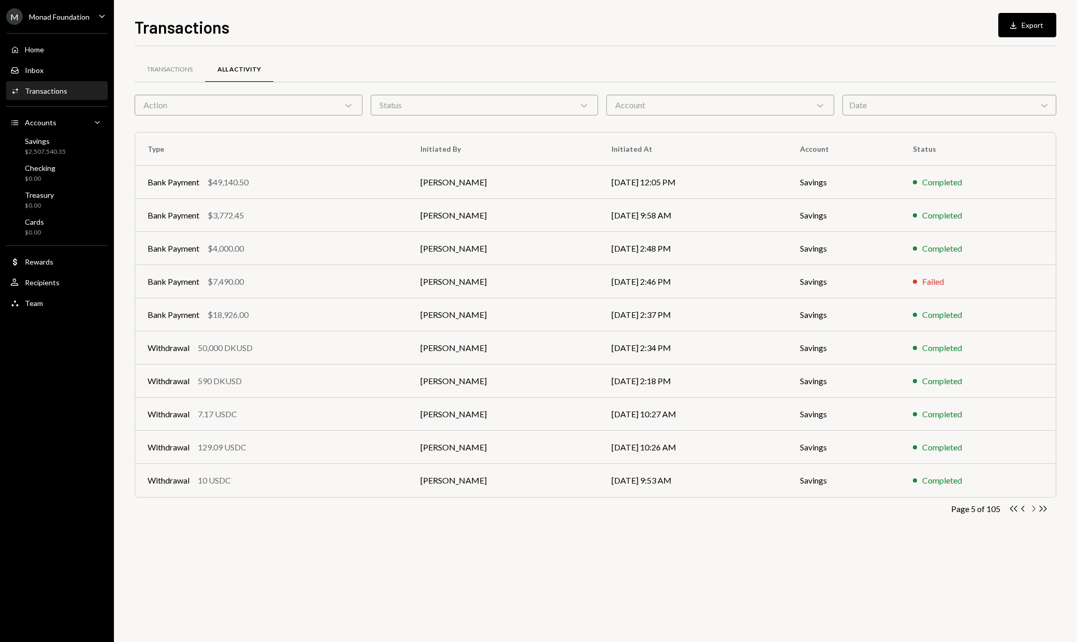
click at [1034, 509] on icon "Chevron Right" at bounding box center [1033, 509] width 10 height 10
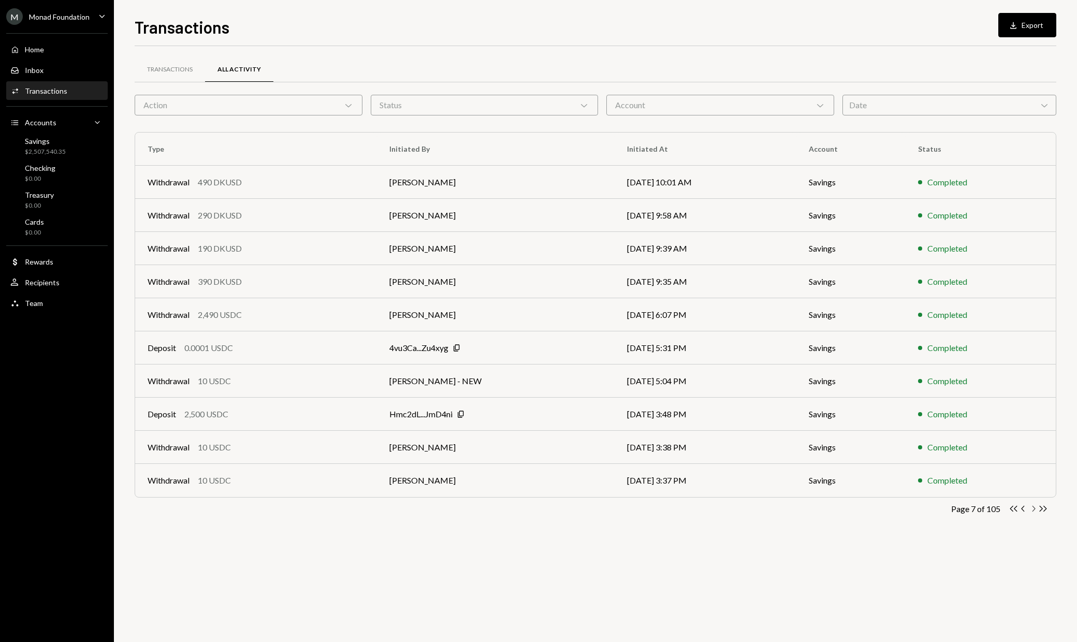
click at [1034, 509] on icon "Chevron Right" at bounding box center [1033, 509] width 10 height 10
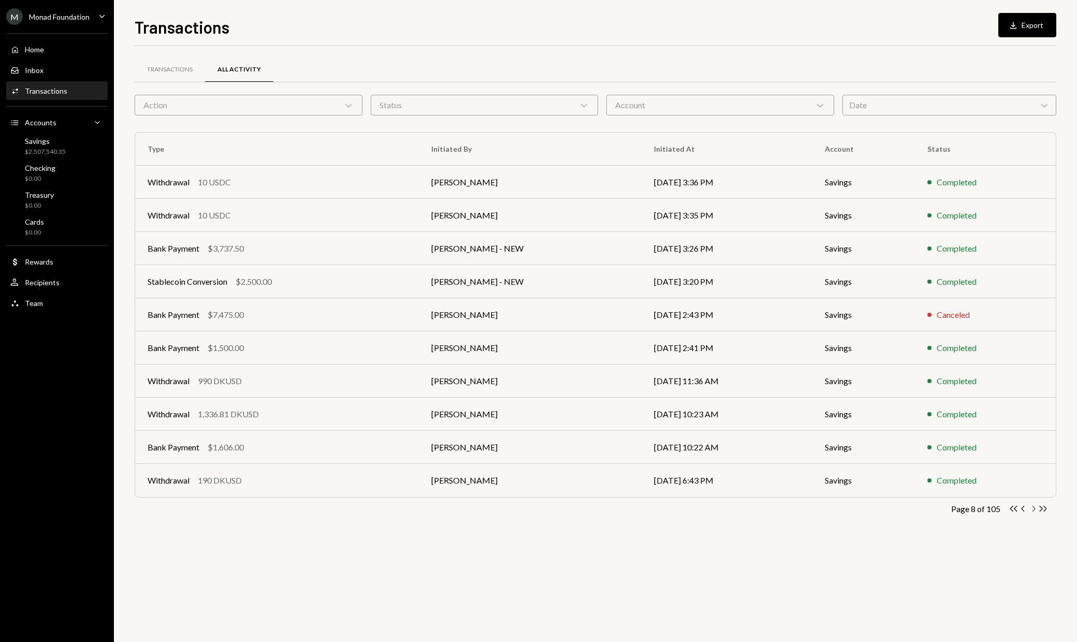
click at [1034, 509] on icon "Chevron Right" at bounding box center [1033, 509] width 10 height 10
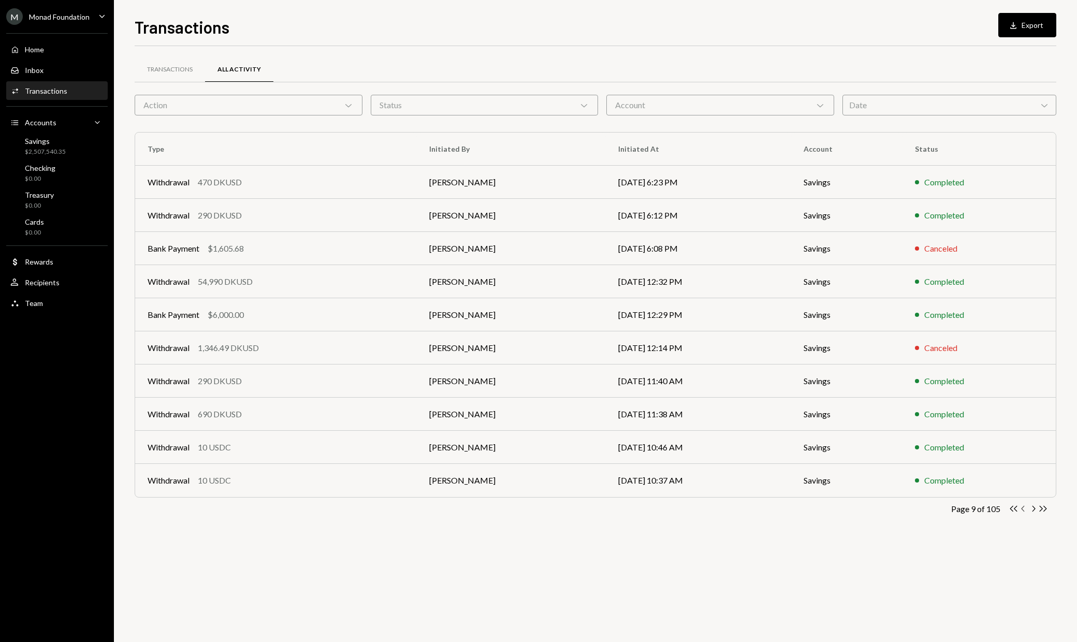
click at [1024, 511] on icon "Chevron Left" at bounding box center [1023, 509] width 10 height 10
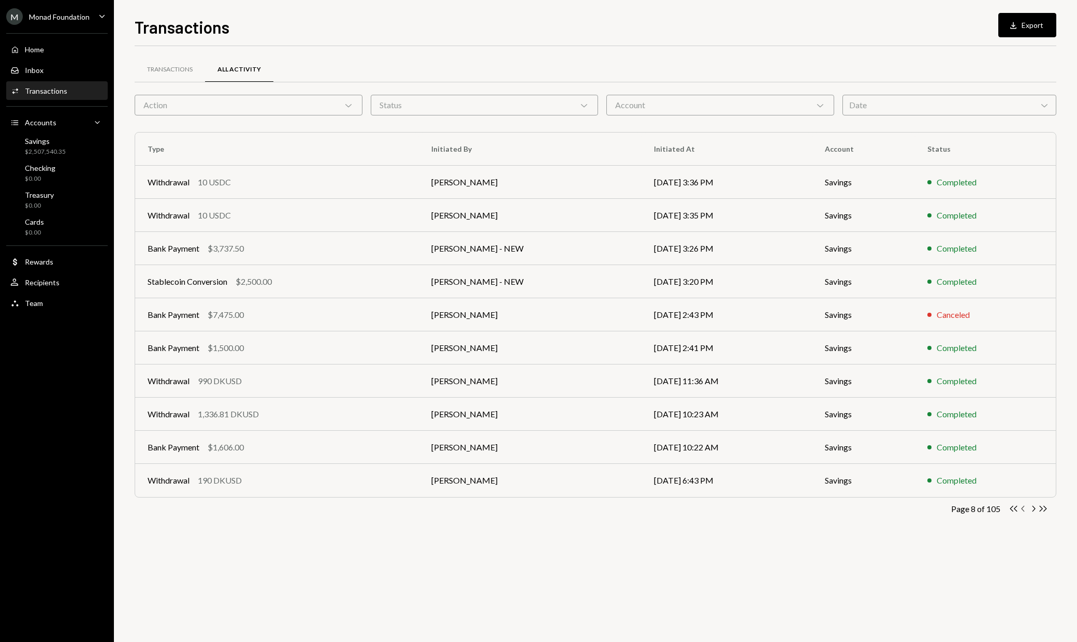
click at [1024, 511] on icon "button" at bounding box center [1022, 509] width 3 height 6
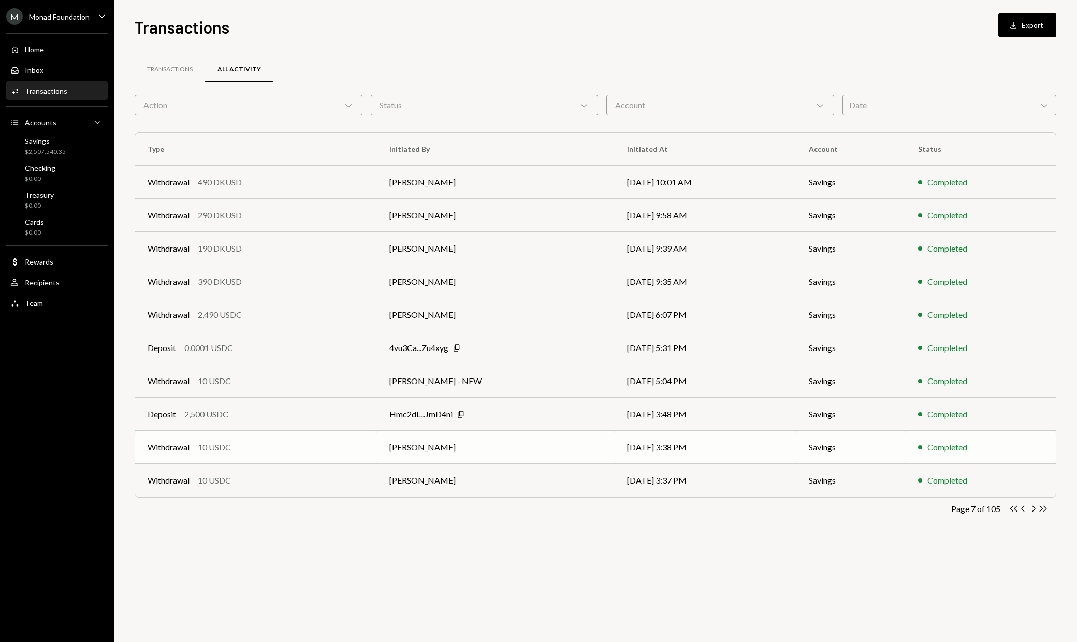
click at [464, 446] on td "[PERSON_NAME]" at bounding box center [496, 447] width 238 height 33
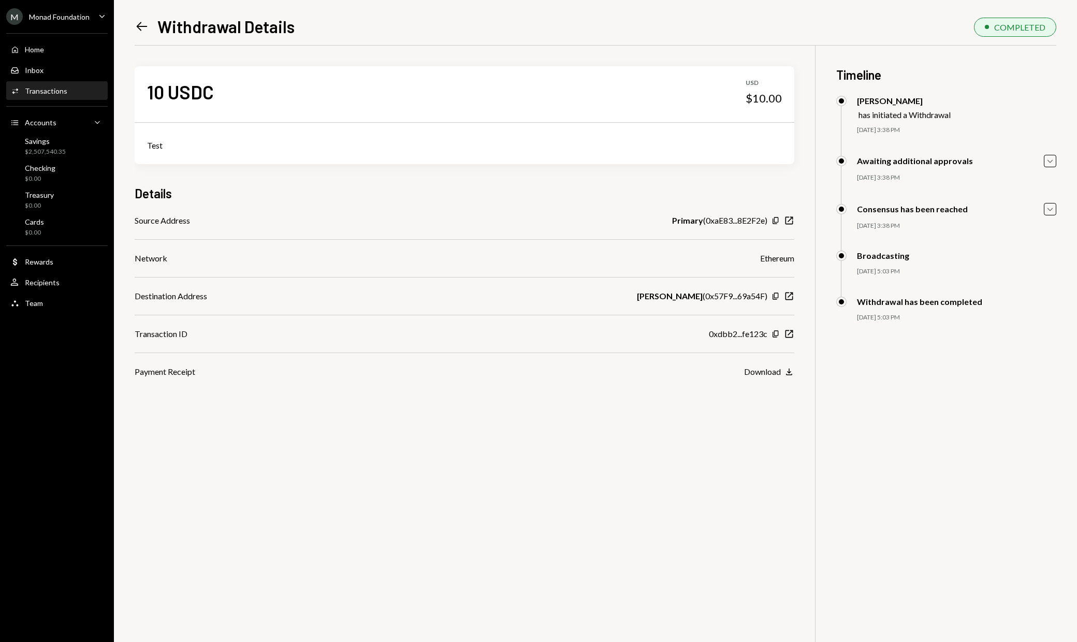
click at [147, 27] on icon "Left Arrow" at bounding box center [142, 26] width 14 height 14
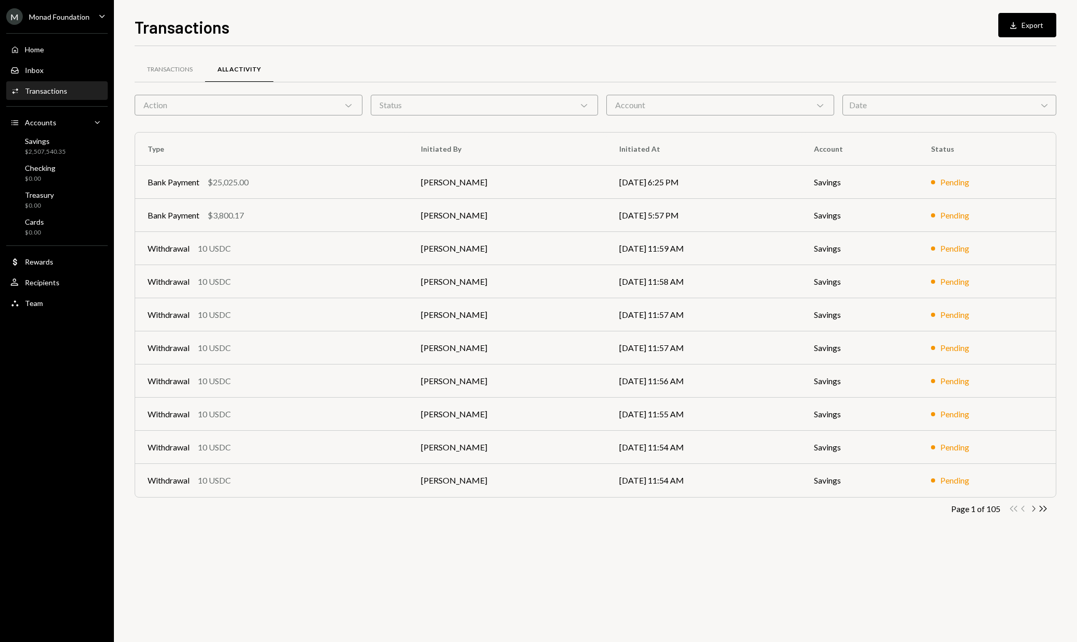
click at [1036, 509] on icon "Chevron Right" at bounding box center [1033, 509] width 10 height 10
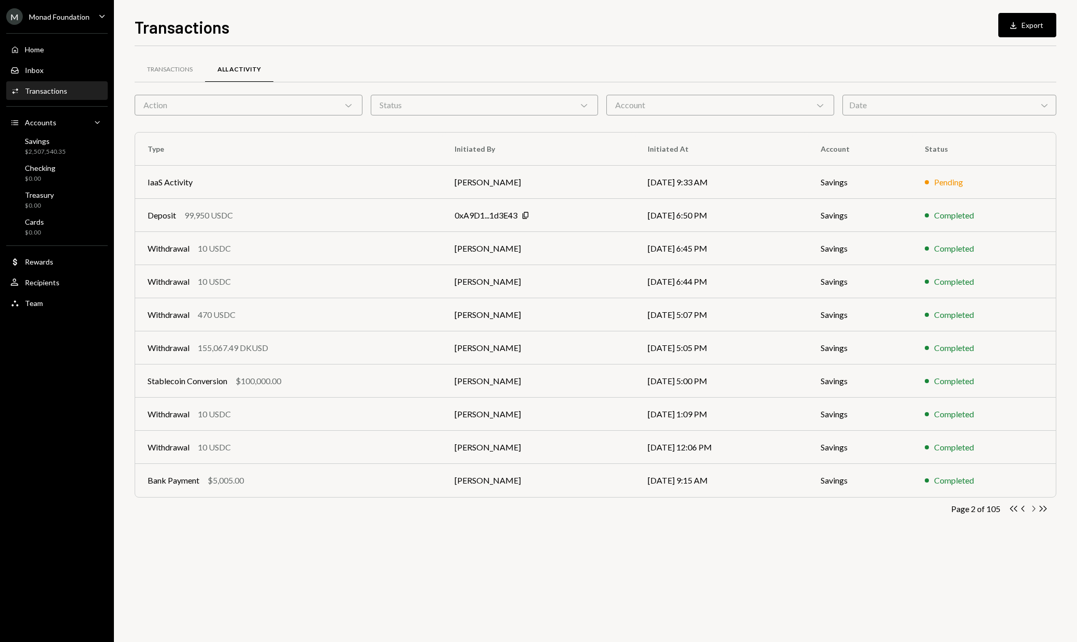
click at [1036, 510] on icon "Chevron Right" at bounding box center [1033, 509] width 10 height 10
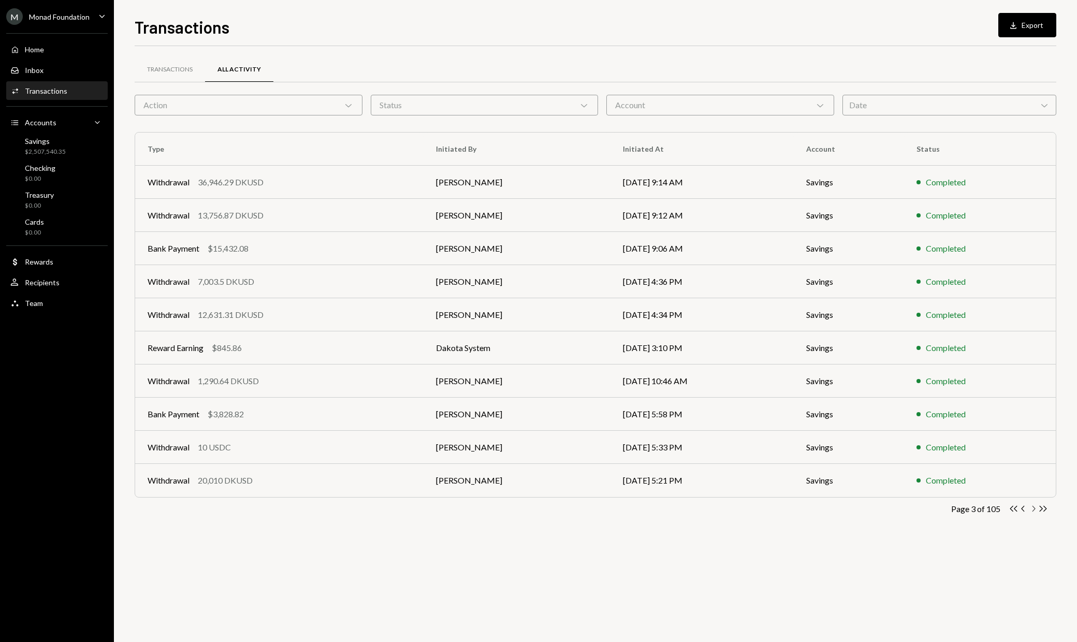
click at [1036, 510] on icon "Chevron Right" at bounding box center [1033, 509] width 10 height 10
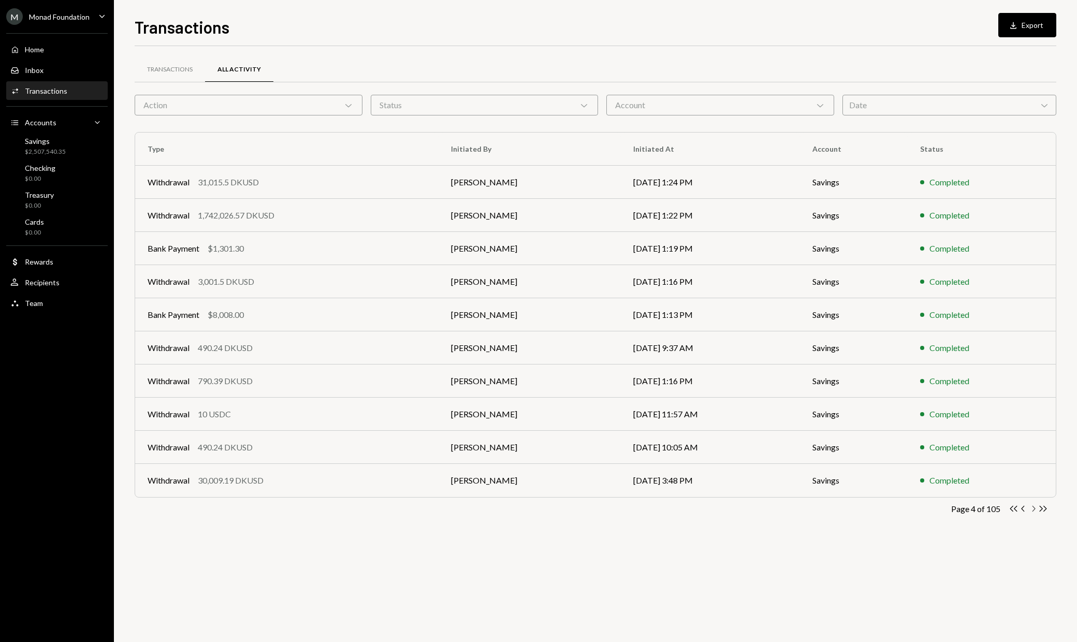
click at [1036, 510] on icon "Chevron Right" at bounding box center [1033, 509] width 10 height 10
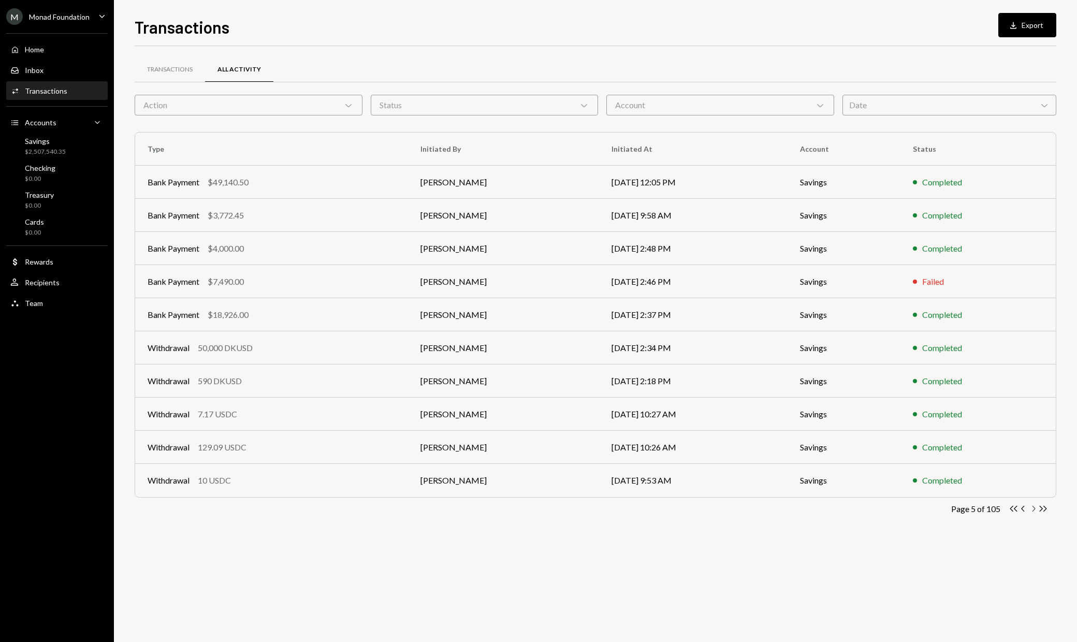
click at [1036, 510] on icon "Chevron Right" at bounding box center [1033, 509] width 10 height 10
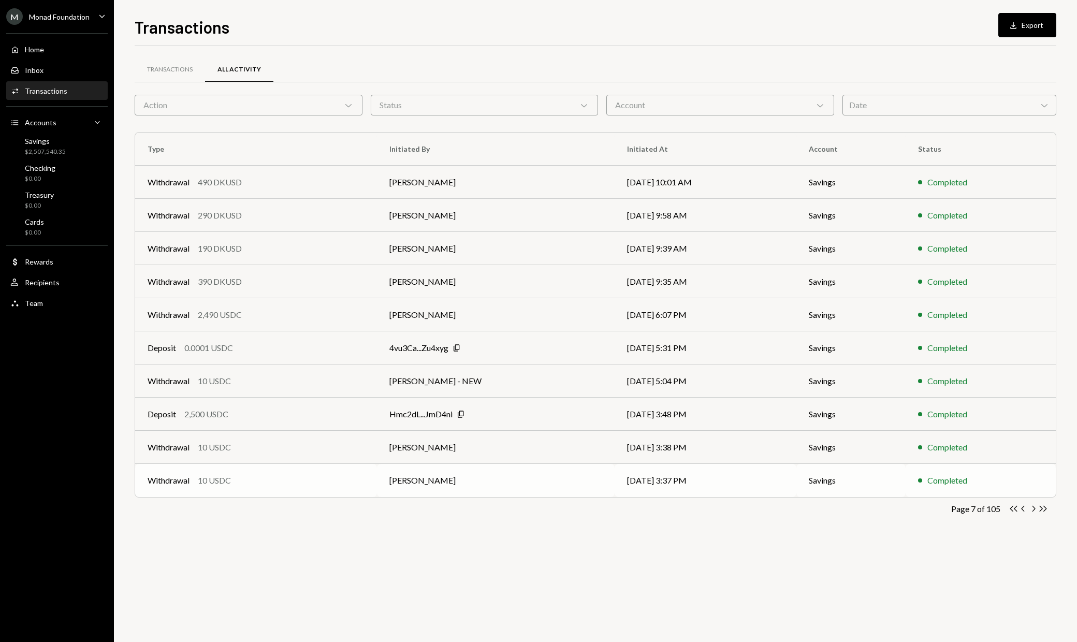
click at [511, 477] on td "[PERSON_NAME]" at bounding box center [496, 480] width 238 height 33
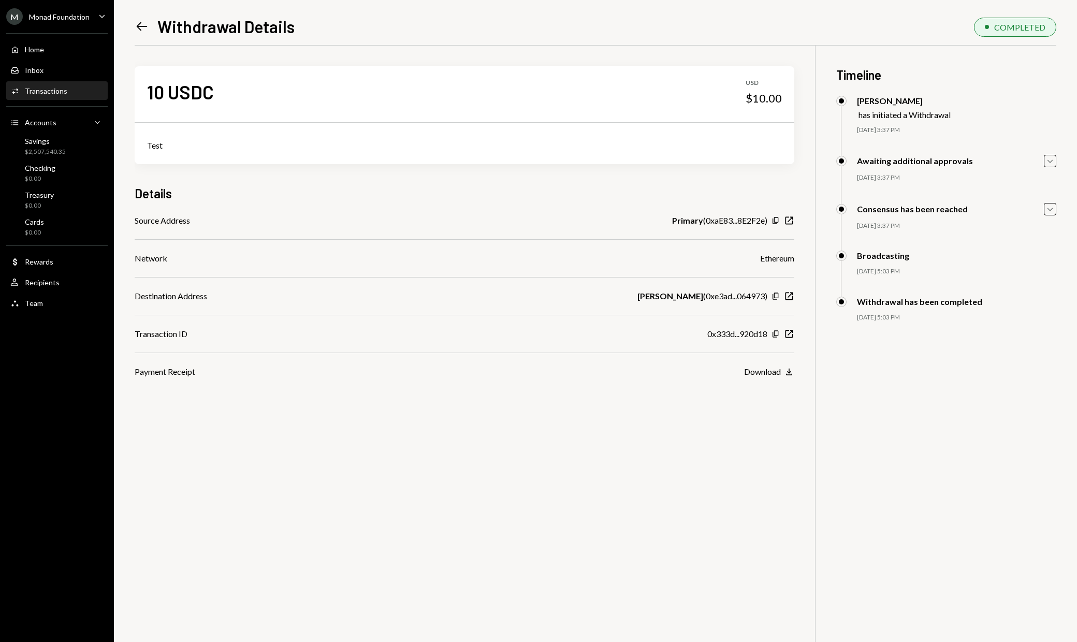
click at [142, 28] on icon "Left Arrow" at bounding box center [142, 26] width 14 height 14
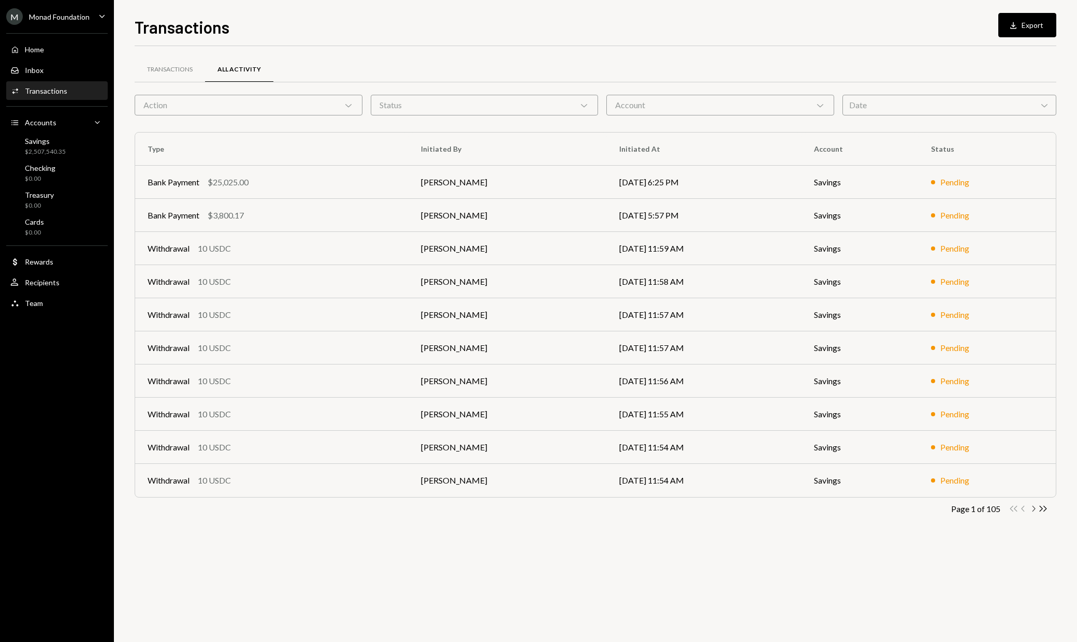
click at [1035, 510] on icon "Chevron Right" at bounding box center [1033, 509] width 10 height 10
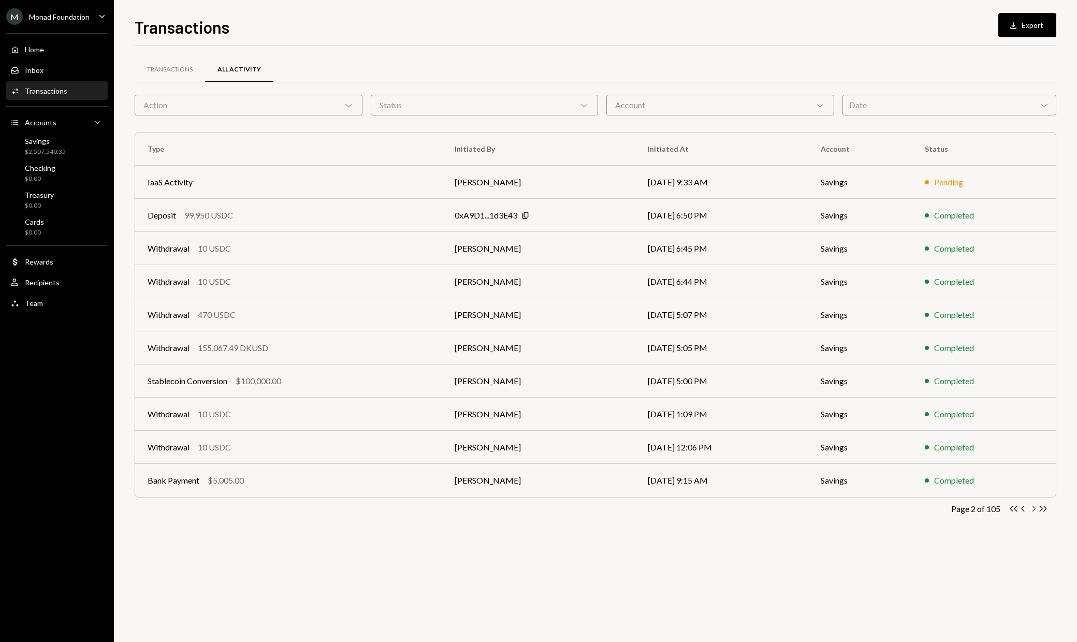
click at [1035, 510] on icon "Chevron Right" at bounding box center [1033, 509] width 10 height 10
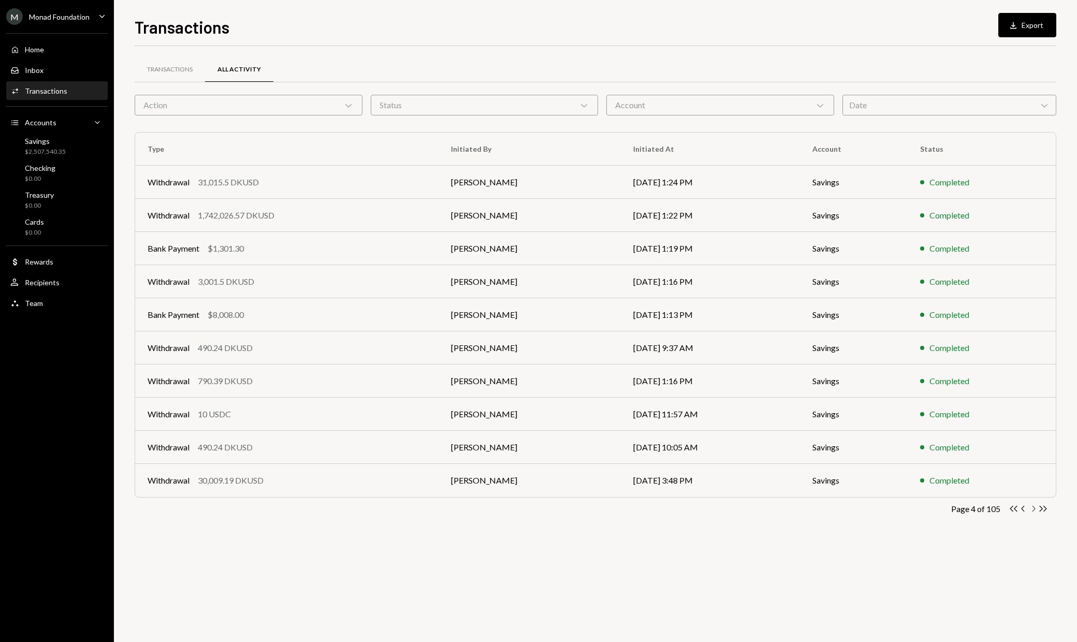
click at [1035, 510] on icon "Chevron Right" at bounding box center [1033, 509] width 10 height 10
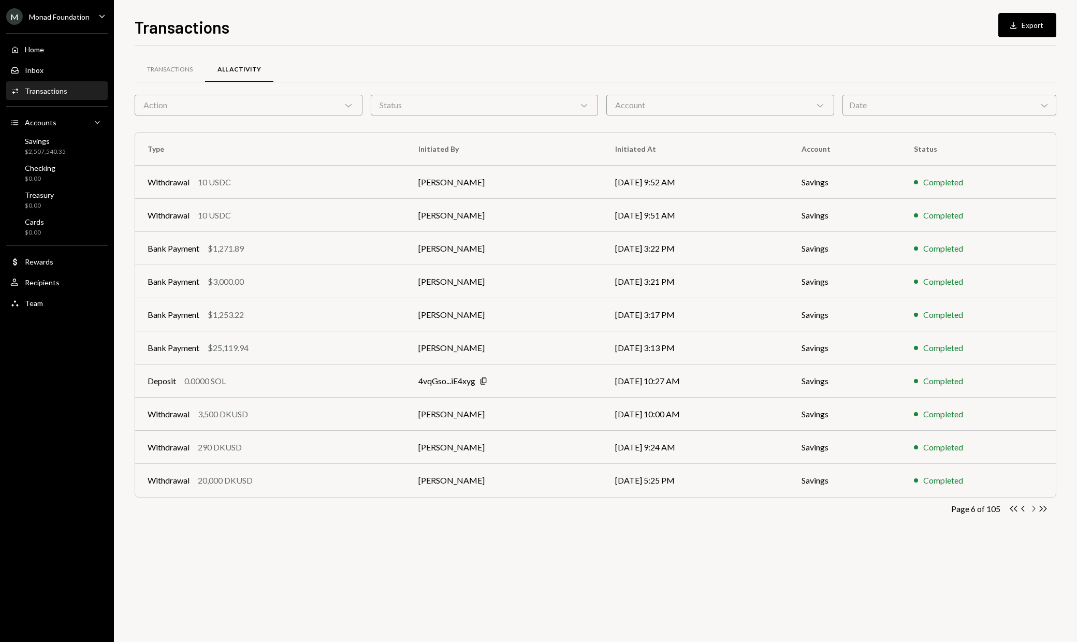
click at [1035, 510] on icon "Chevron Right" at bounding box center [1033, 509] width 10 height 10
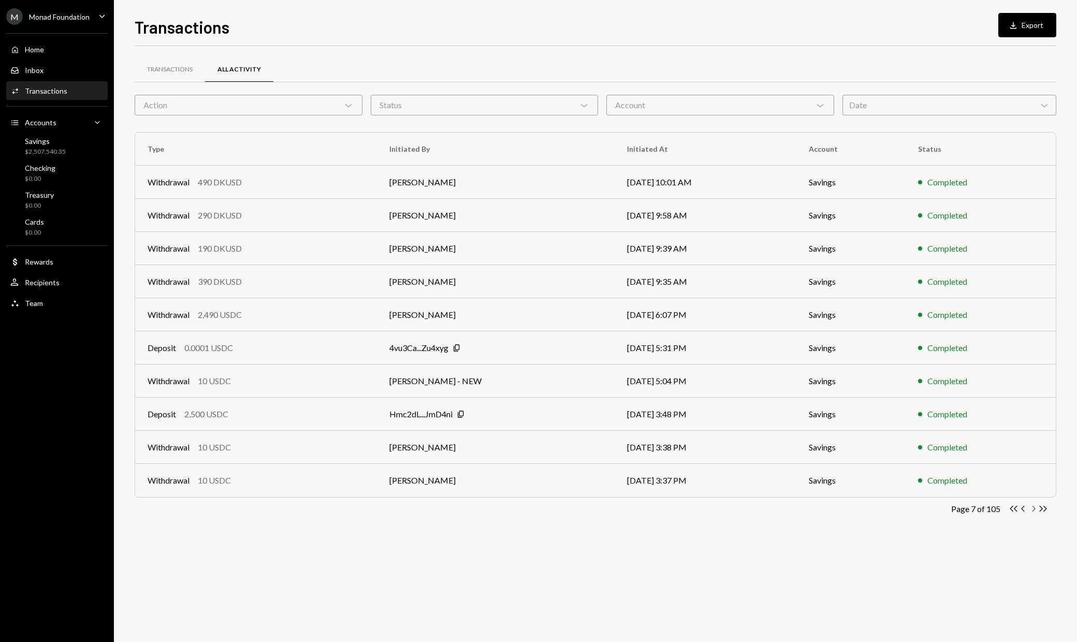
click at [1035, 510] on icon "Chevron Right" at bounding box center [1033, 509] width 10 height 10
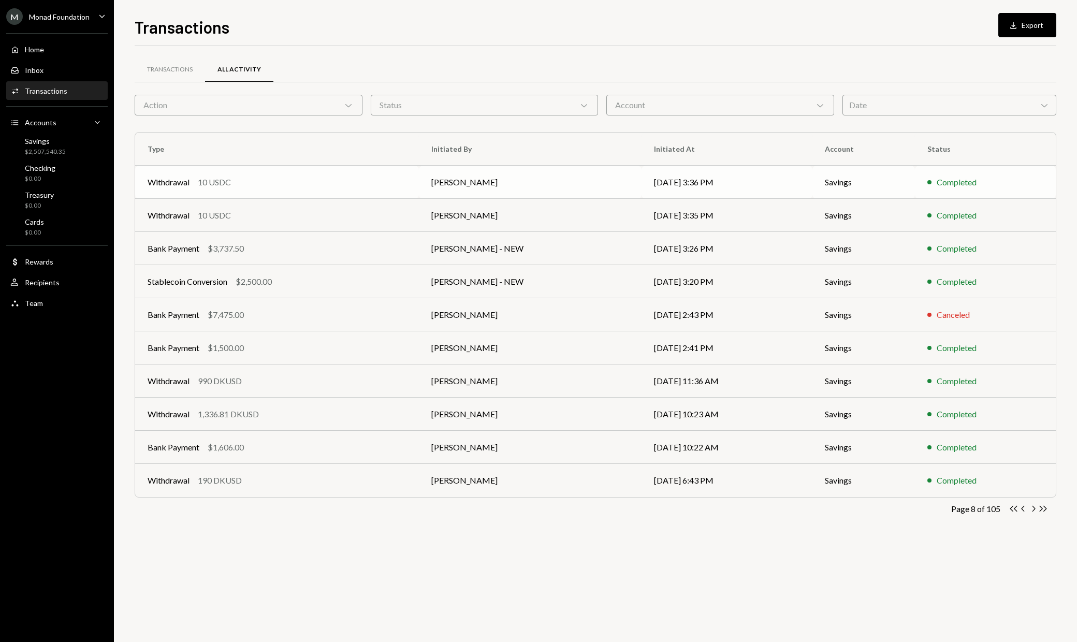
click at [382, 184] on div "Withdrawal 10 USDC" at bounding box center [277, 182] width 259 height 12
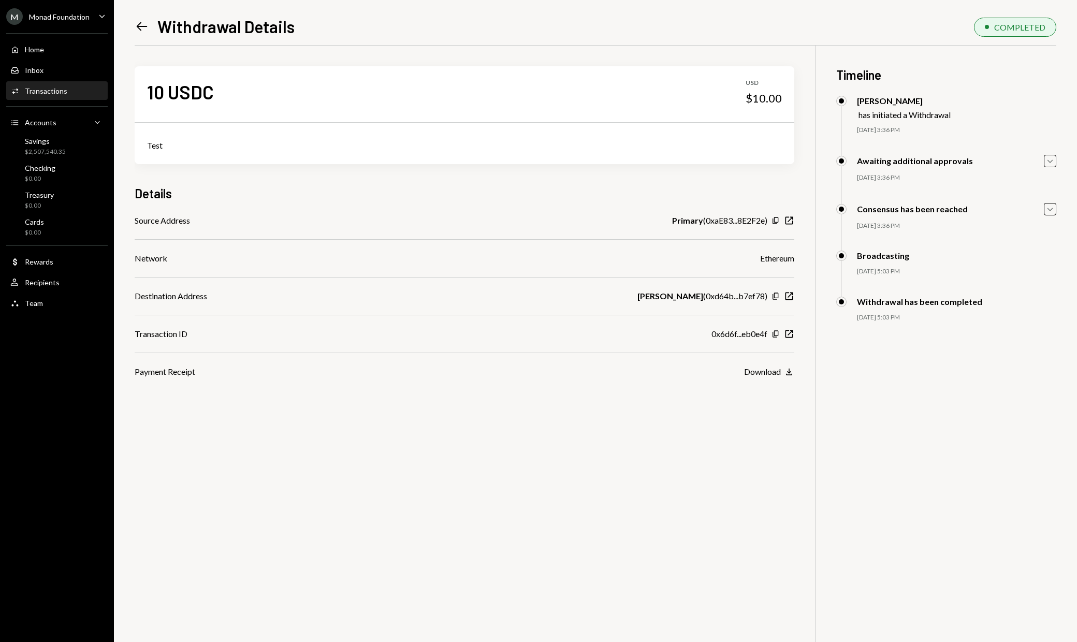
click at [140, 27] on icon "Left Arrow" at bounding box center [142, 26] width 14 height 14
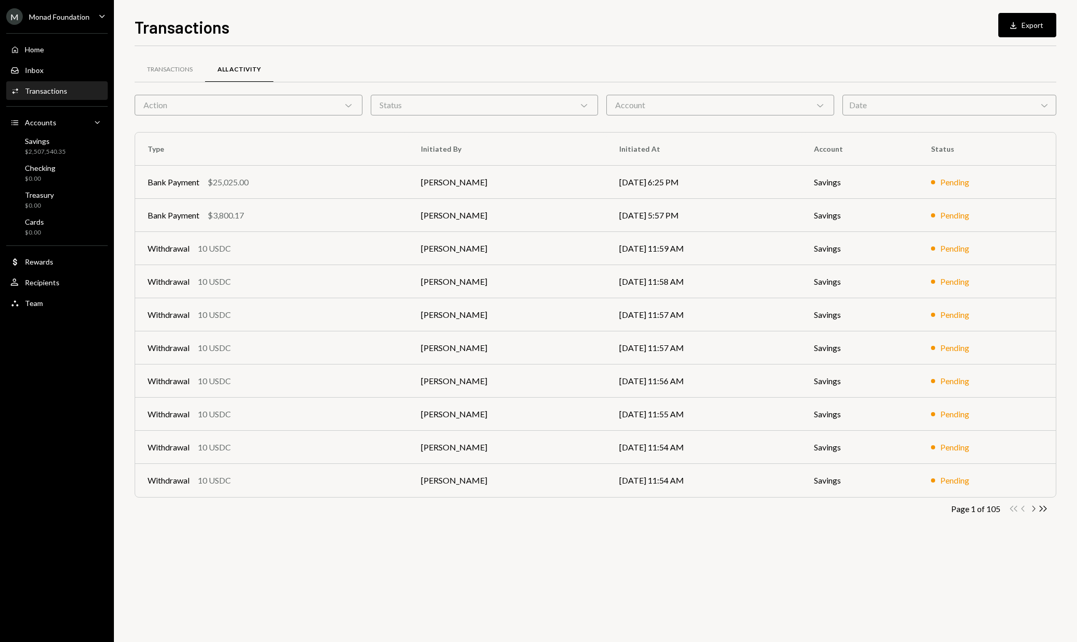
click at [1032, 507] on icon "Chevron Right" at bounding box center [1033, 509] width 10 height 10
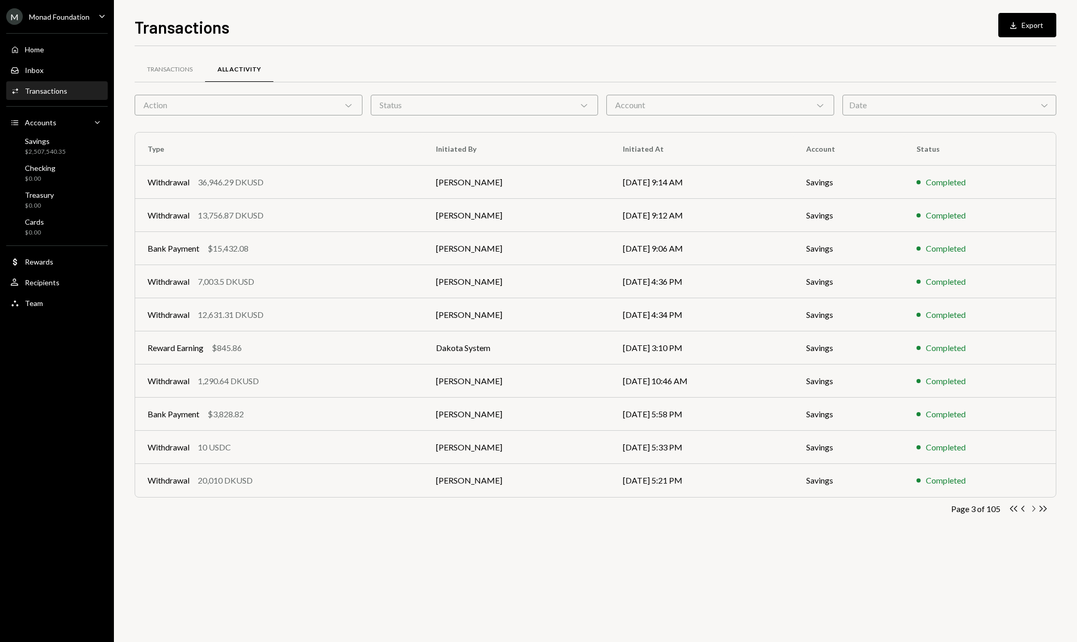
click at [1032, 507] on icon "Chevron Right" at bounding box center [1033, 509] width 10 height 10
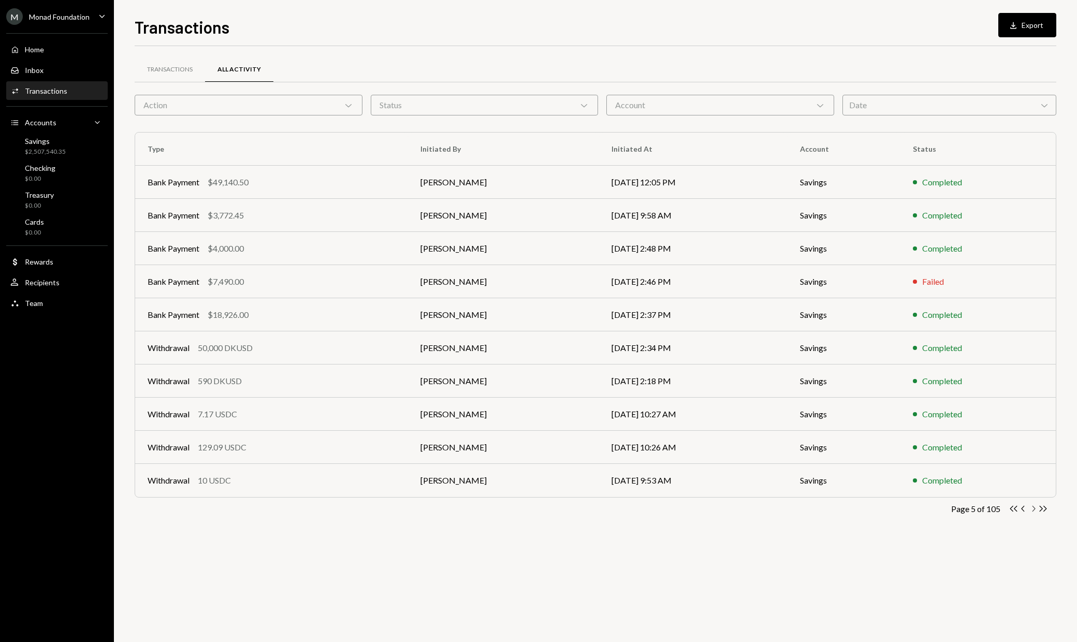
click at [1032, 507] on icon "Chevron Right" at bounding box center [1033, 509] width 10 height 10
click at [1031, 507] on icon "Chevron Right" at bounding box center [1033, 509] width 10 height 10
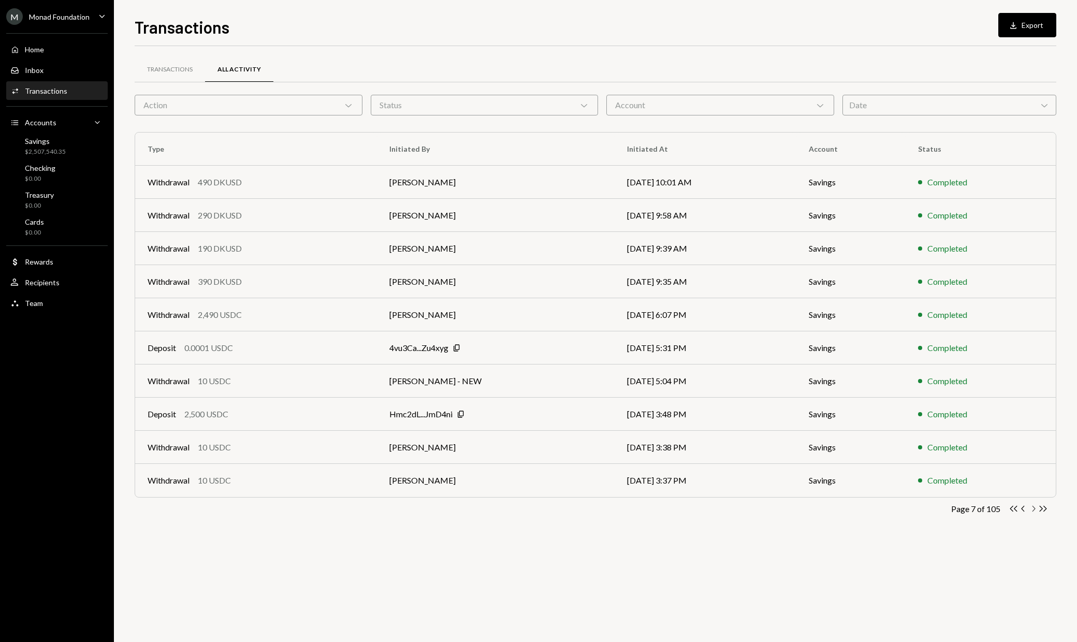
click at [1031, 507] on icon "Chevron Right" at bounding box center [1033, 509] width 10 height 10
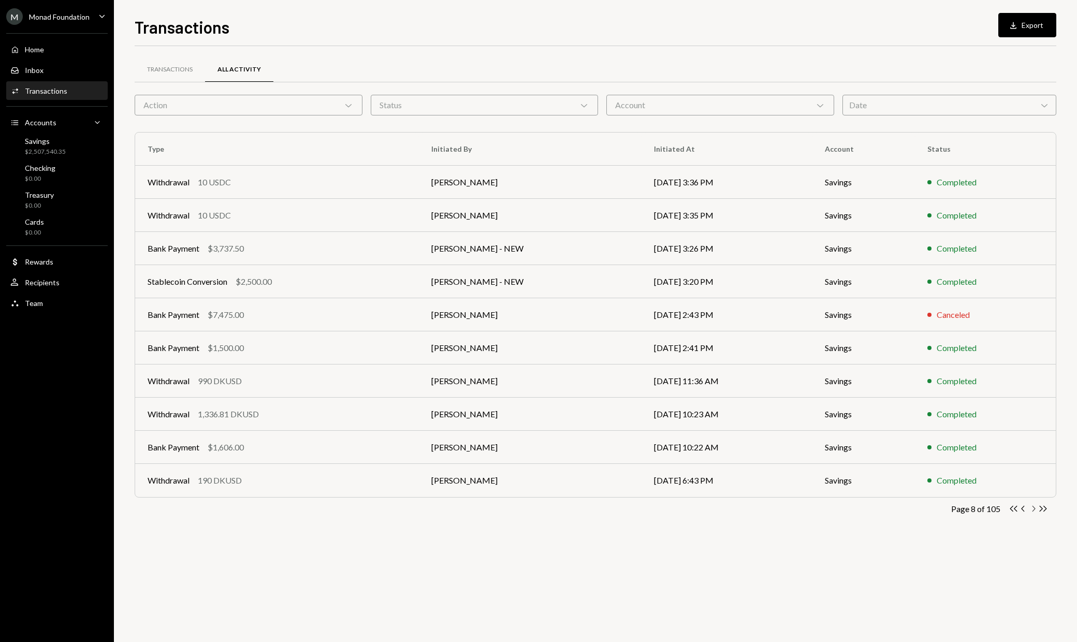
click at [1031, 507] on icon "Chevron Right" at bounding box center [1033, 509] width 10 height 10
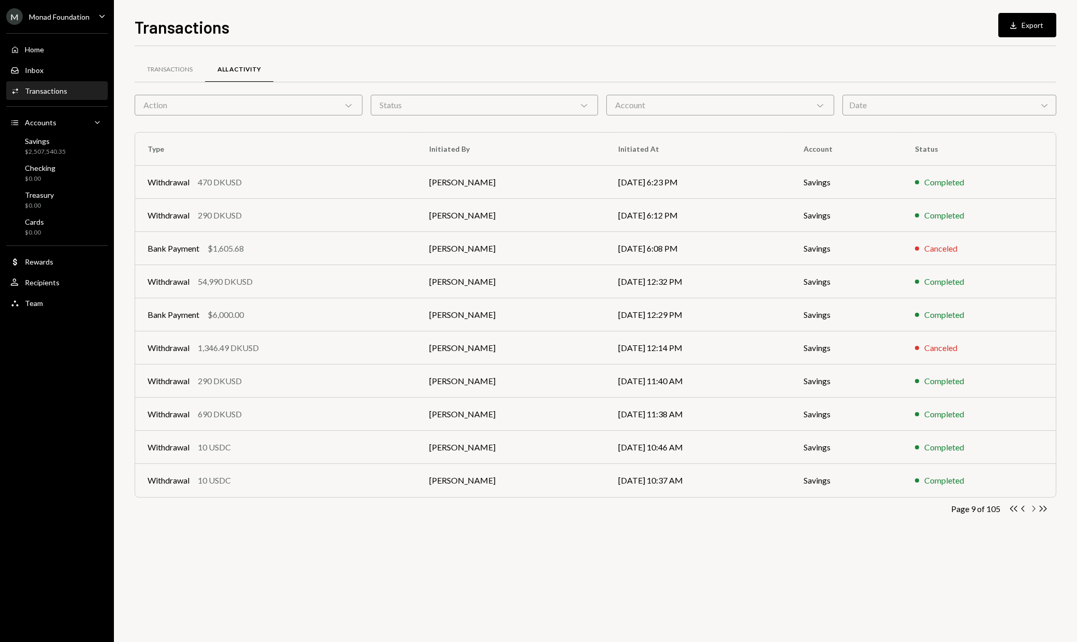
click at [1032, 507] on icon "Chevron Right" at bounding box center [1033, 509] width 10 height 10
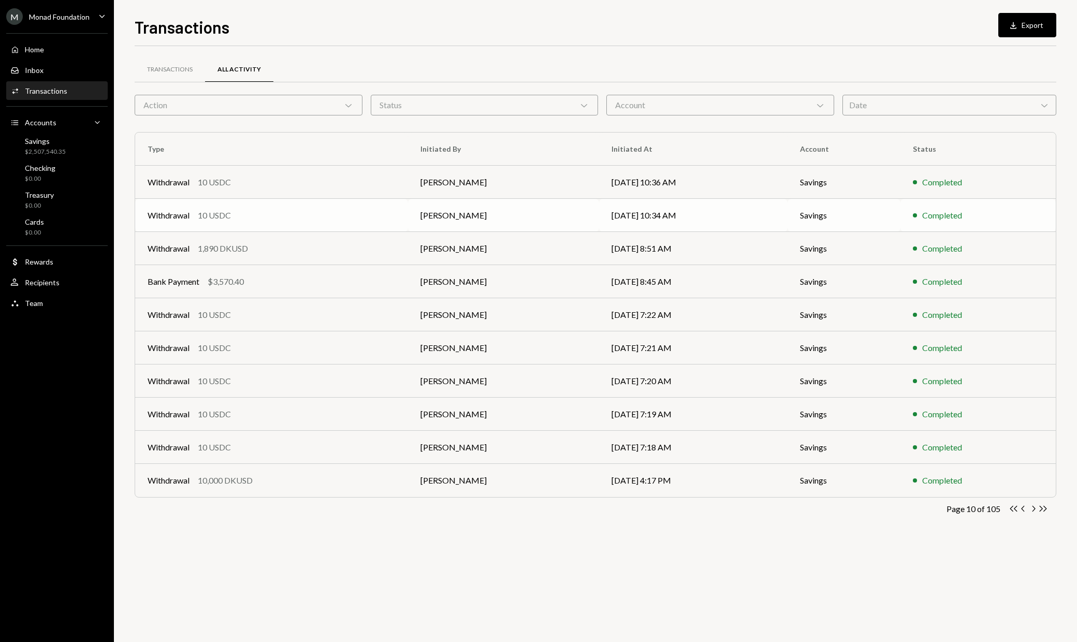
click at [637, 211] on td "[DATE] 10:34 AM" at bounding box center [693, 215] width 188 height 33
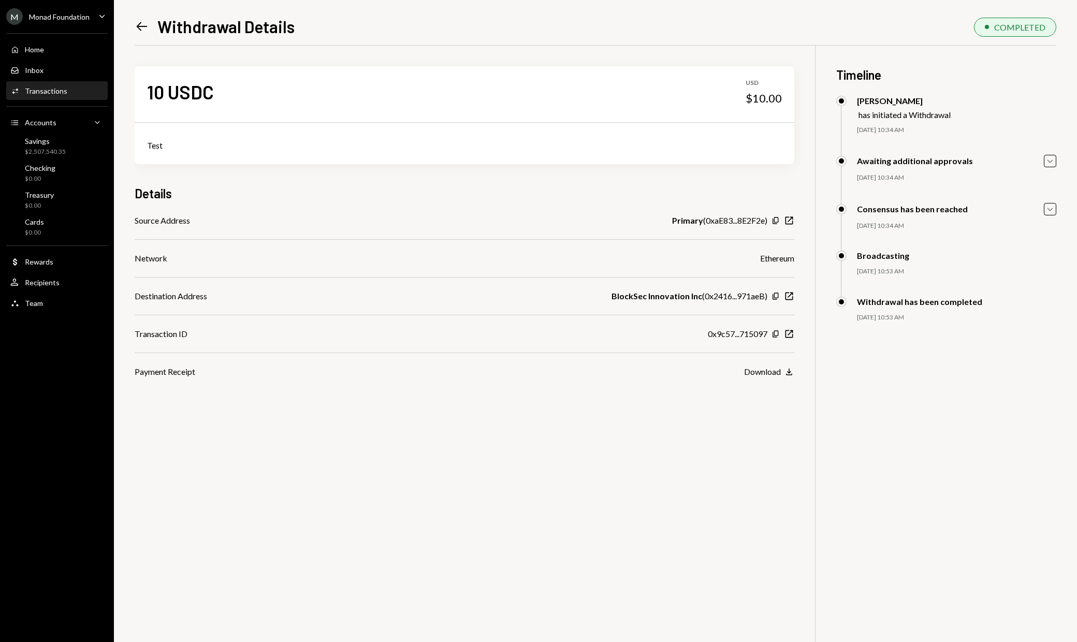
click at [137, 24] on icon "Left Arrow" at bounding box center [142, 26] width 14 height 14
